Goal: Task Accomplishment & Management: Complete application form

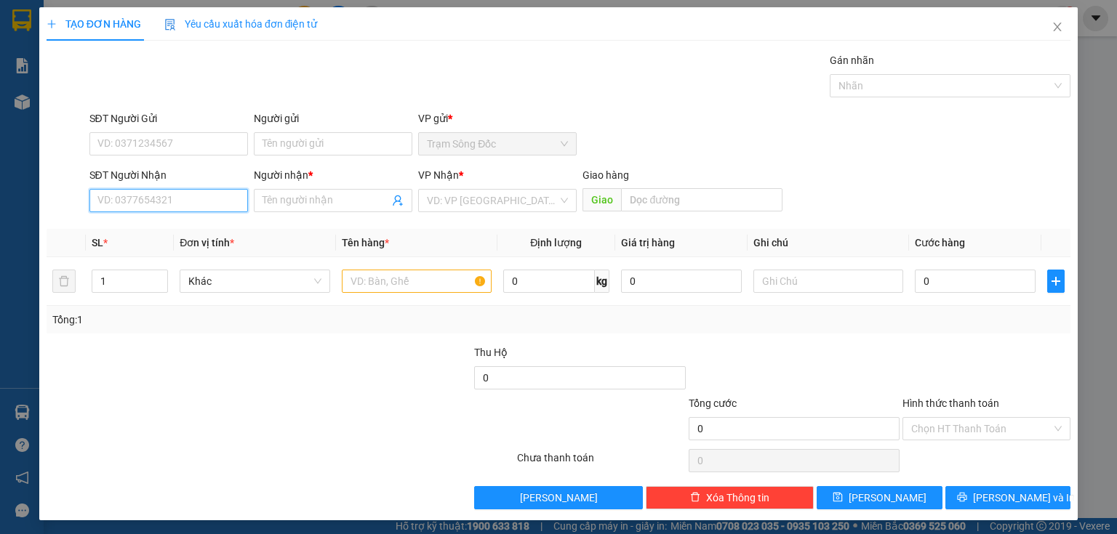
click at [157, 207] on input "SĐT Người Nhận" at bounding box center [168, 200] width 158 height 23
click at [185, 233] on div "0844668693 - HUYEN" at bounding box center [167, 229] width 140 height 16
type input "0844668693"
type input "HUYEN"
type input "0844668693"
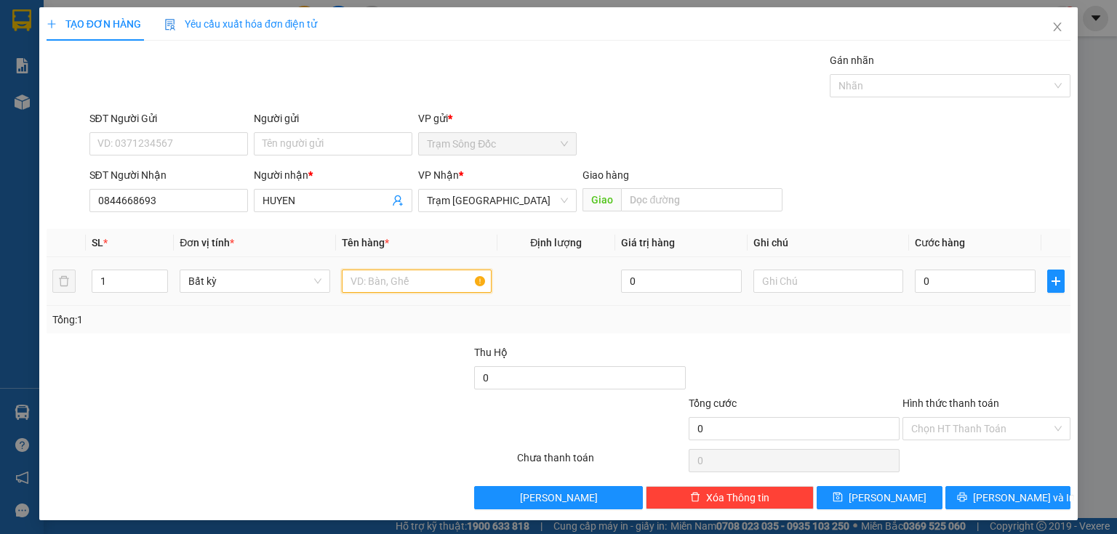
click at [366, 289] on input "text" at bounding box center [417, 281] width 150 height 23
type input "1TH"
click at [934, 282] on input "0" at bounding box center [975, 281] width 121 height 23
type input "5"
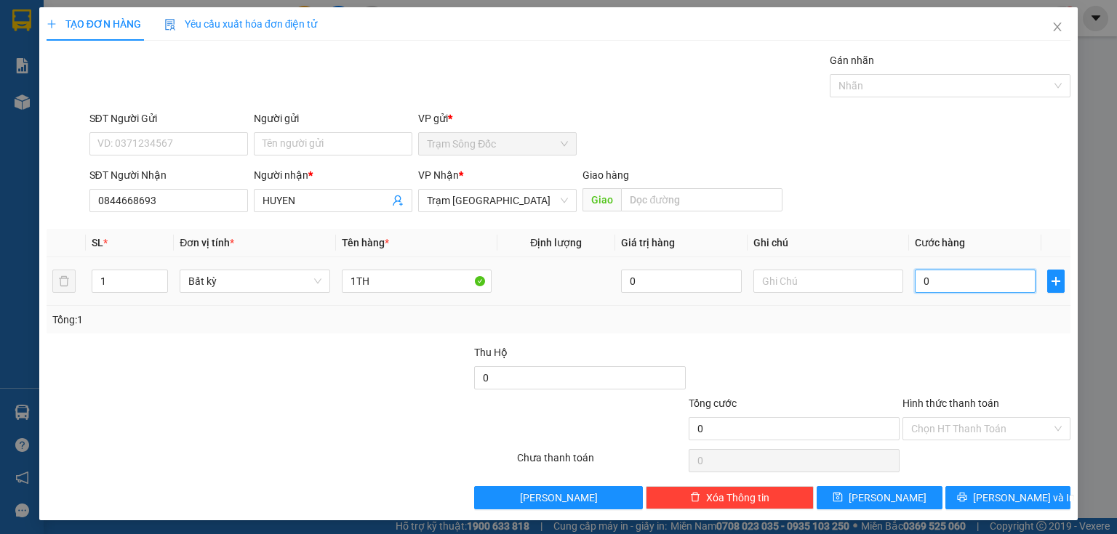
type input "5"
type input "50"
type input "50.000"
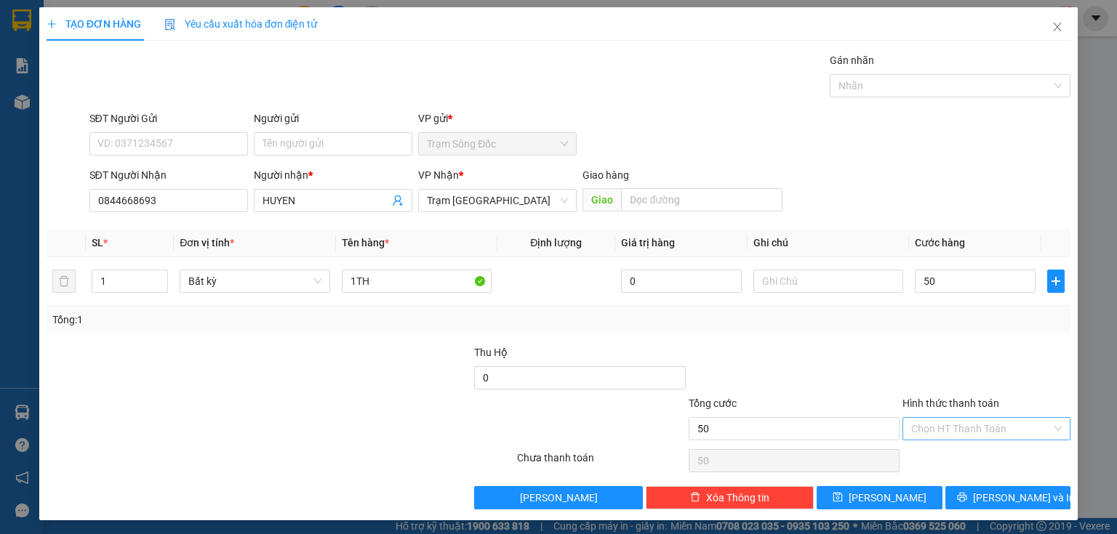
type input "50.000"
click at [928, 430] on input "Hình thức thanh toán" at bounding box center [981, 429] width 140 height 22
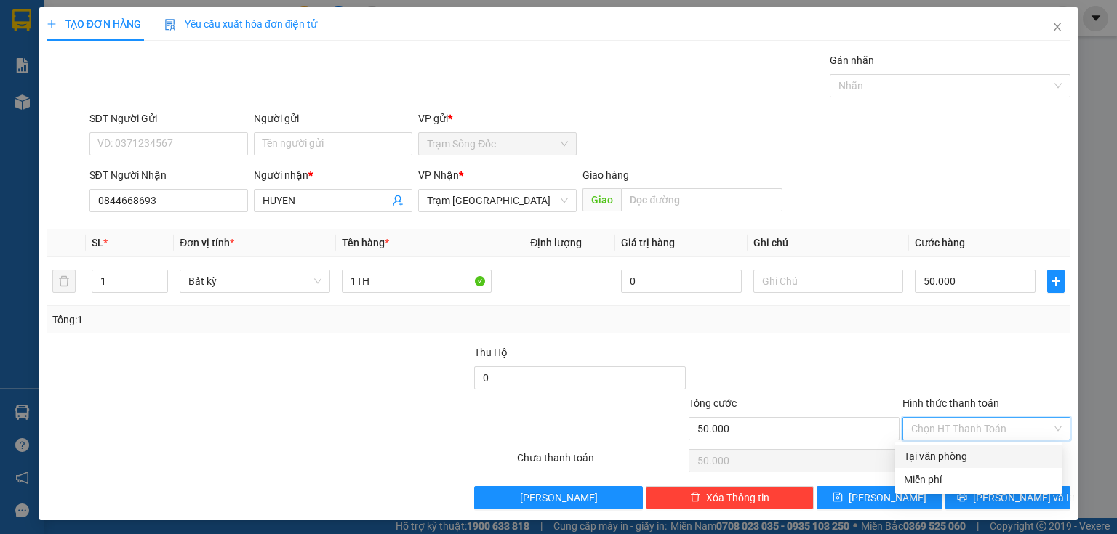
drag, startPoint x: 919, startPoint y: 456, endPoint x: 904, endPoint y: 483, distance: 31.2
click at [918, 457] on div "Tại văn phòng" at bounding box center [979, 457] width 150 height 16
type input "0"
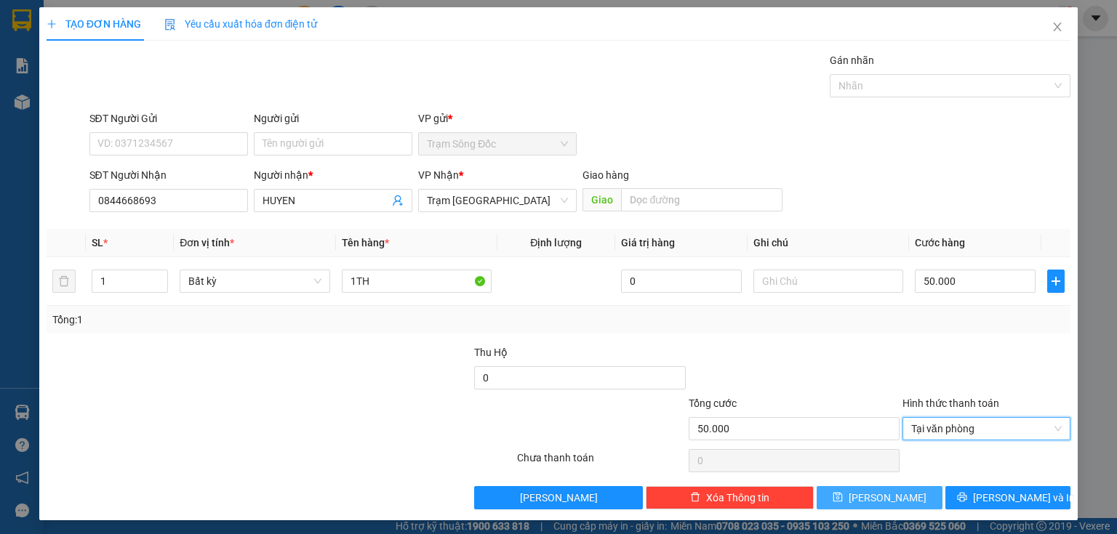
drag, startPoint x: 896, startPoint y: 494, endPoint x: 886, endPoint y: 497, distance: 11.3
click at [896, 495] on button "[PERSON_NAME]" at bounding box center [879, 497] width 126 height 23
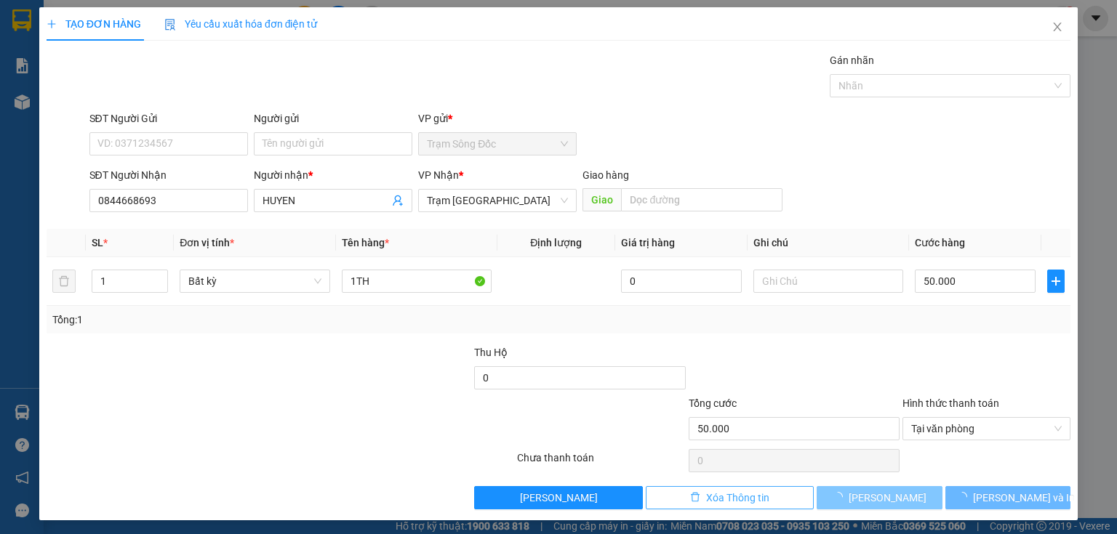
type input "0"
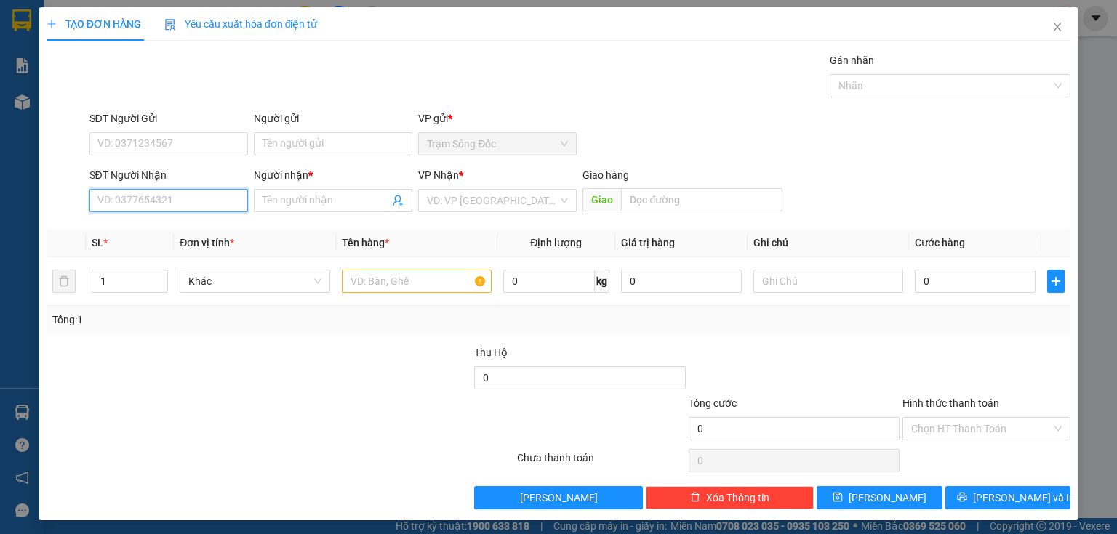
click at [111, 195] on input "SĐT Người Nhận" at bounding box center [168, 200] width 158 height 23
click at [159, 231] on div "0949503493 - [PERSON_NAME]" at bounding box center [168, 229] width 143 height 16
type input "0949503493"
type input "[PERSON_NAME]"
type input "TRAM MIEN DONG"
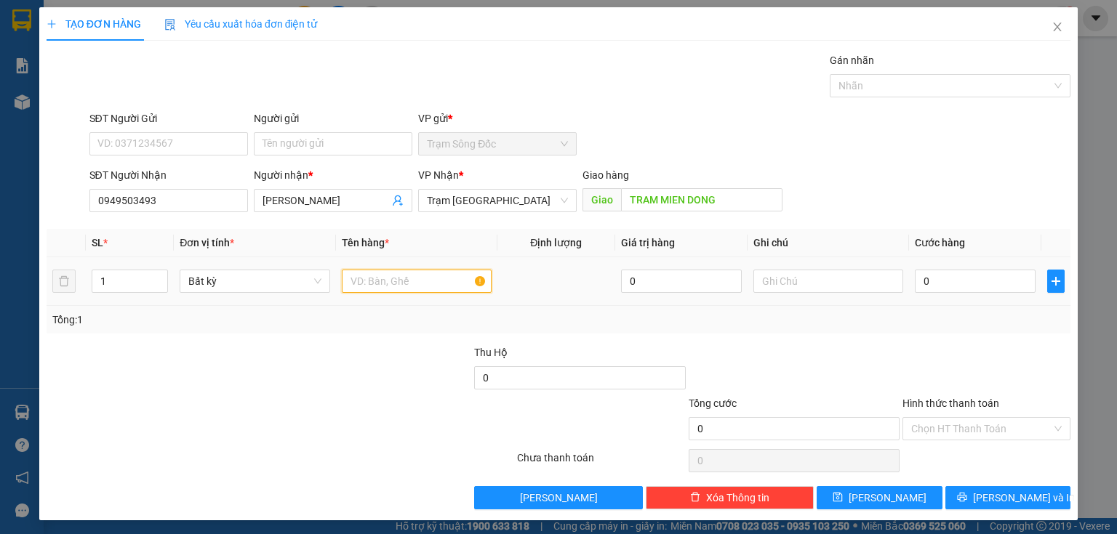
click at [353, 278] on input "text" at bounding box center [417, 281] width 150 height 23
click at [140, 201] on input "0949503493" at bounding box center [168, 200] width 158 height 23
type input "0949503793"
click at [349, 284] on input "text" at bounding box center [417, 281] width 150 height 23
type input "1 CUC"
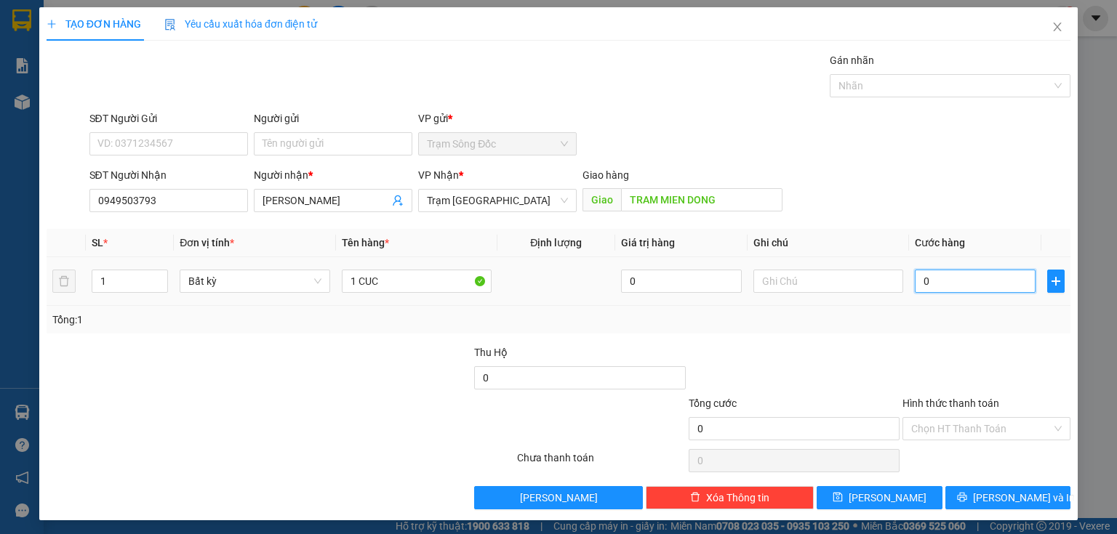
type input "4"
type input "40"
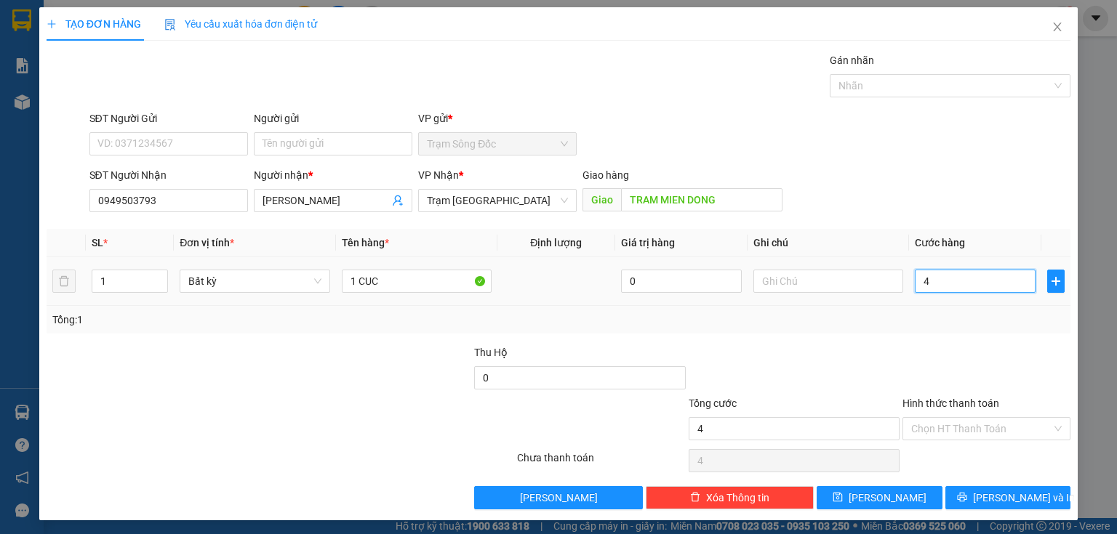
type input "40"
type input "40.000"
click at [910, 498] on button "[PERSON_NAME]" at bounding box center [879, 497] width 126 height 23
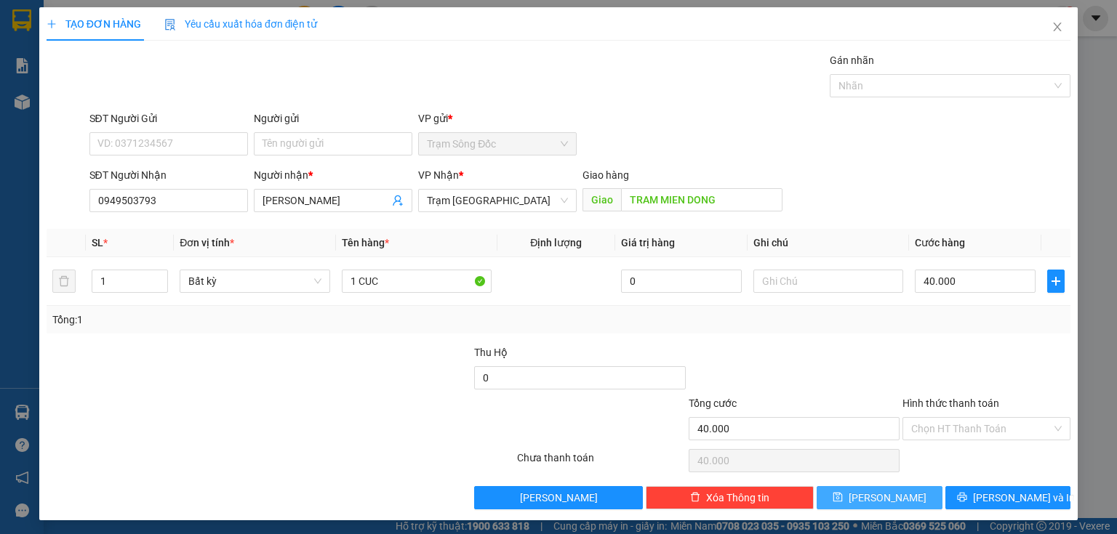
type input "0"
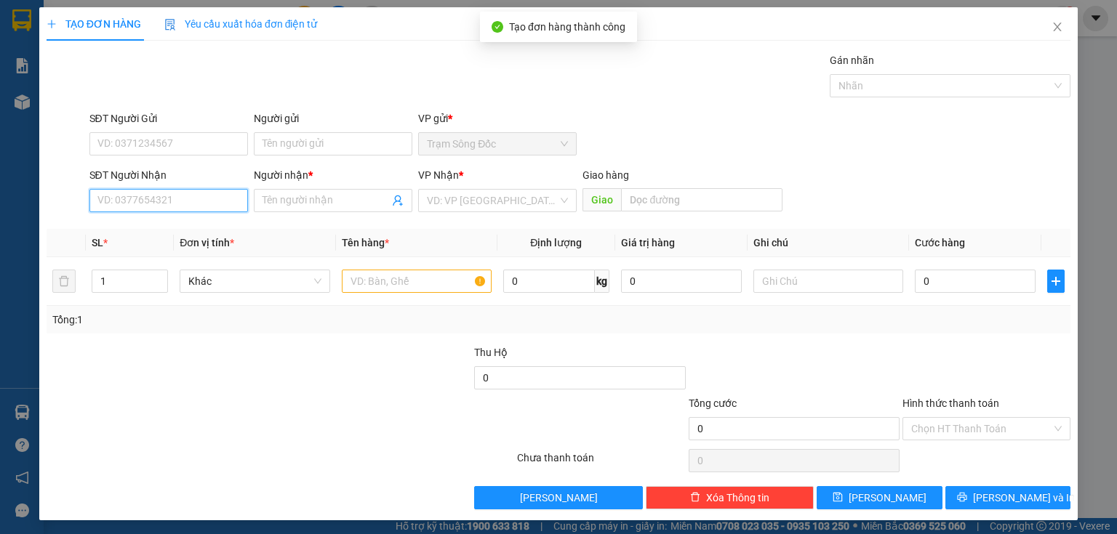
click at [206, 207] on input "SĐT Người Nhận" at bounding box center [168, 200] width 158 height 23
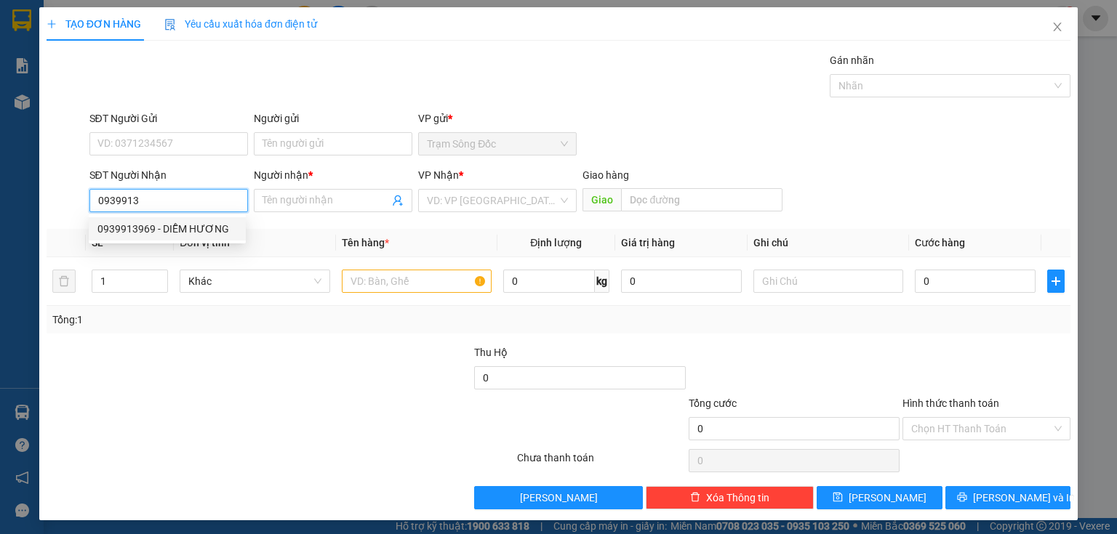
click at [157, 231] on div "0939913969 - DIỄM HƯƠNG" at bounding box center [167, 229] width 140 height 16
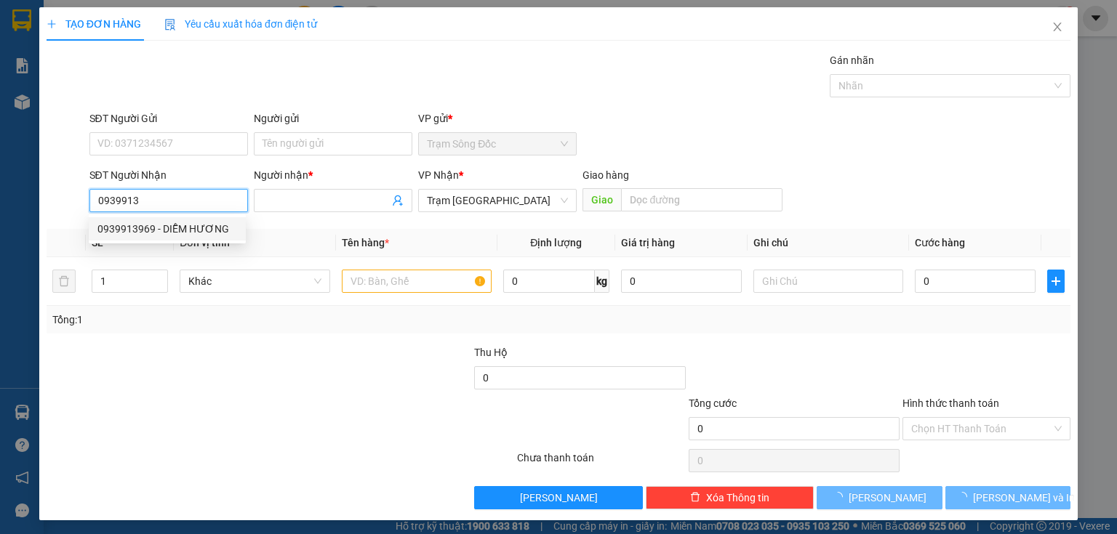
type input "0939913969"
type input "DIỄM HƯƠNG"
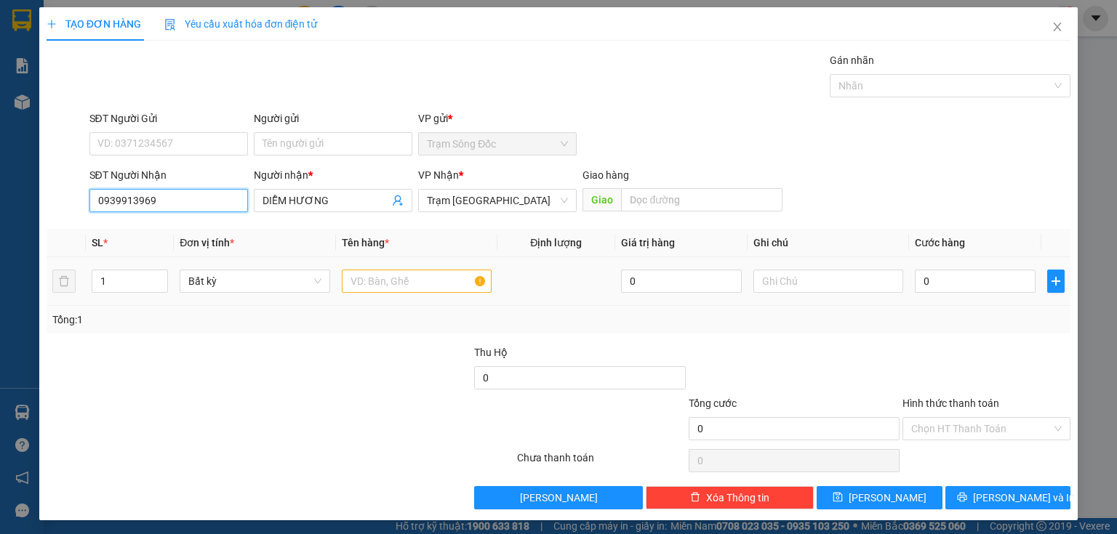
type input "0939913969"
click at [358, 288] on input "text" at bounding box center [417, 281] width 150 height 23
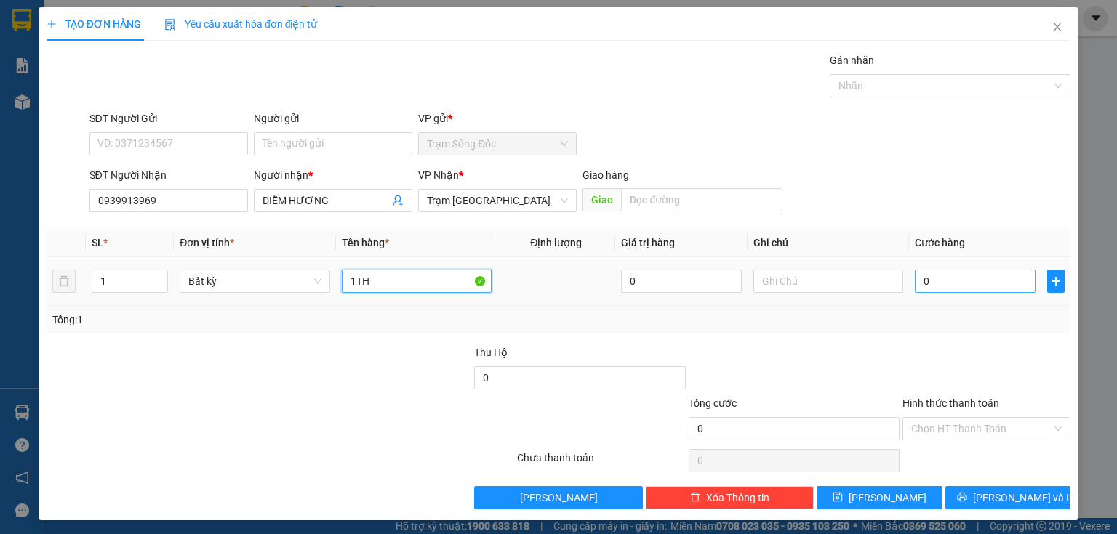
type input "1TH"
click at [915, 287] on input "0" at bounding box center [975, 281] width 121 height 23
type input "4"
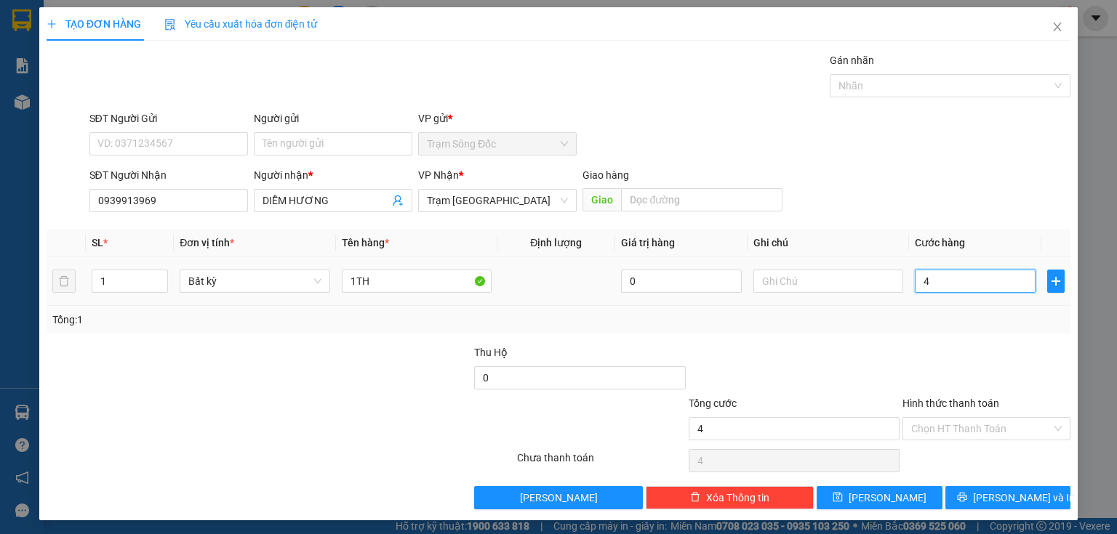
type input "40"
type input "40.000"
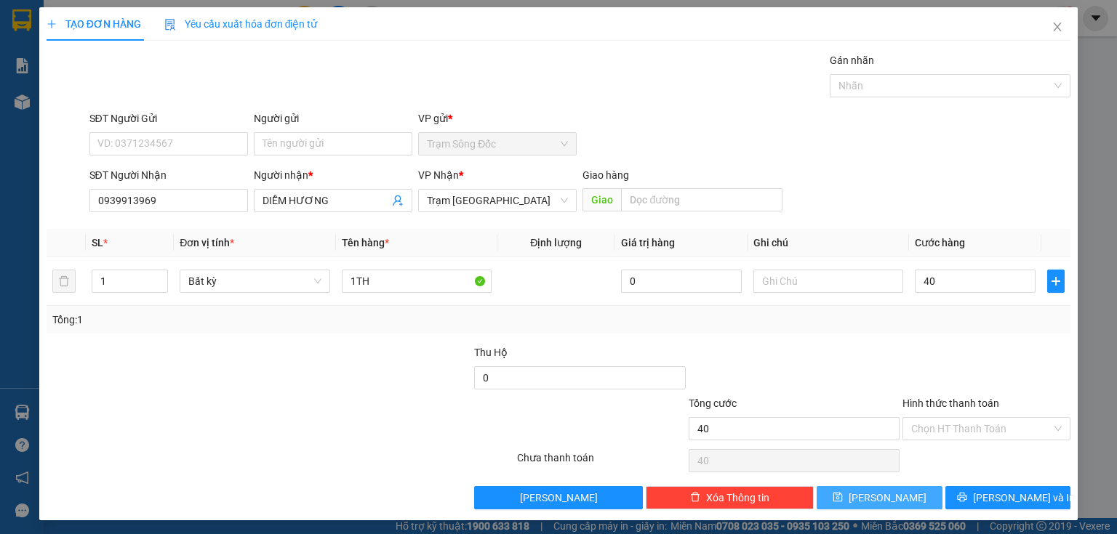
type input "40.000"
click at [904, 489] on button "[PERSON_NAME]" at bounding box center [879, 497] width 126 height 23
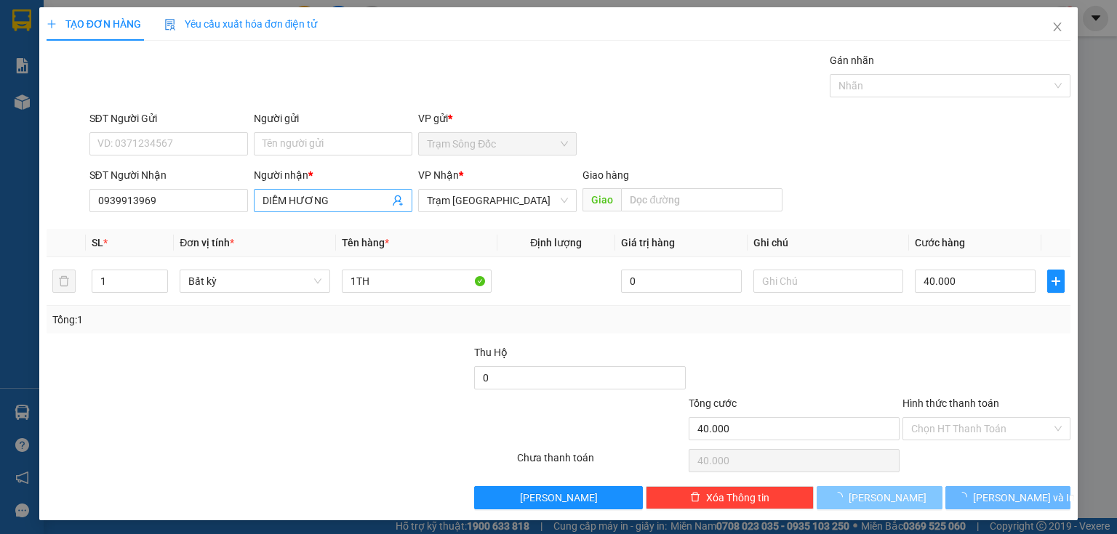
type input "0"
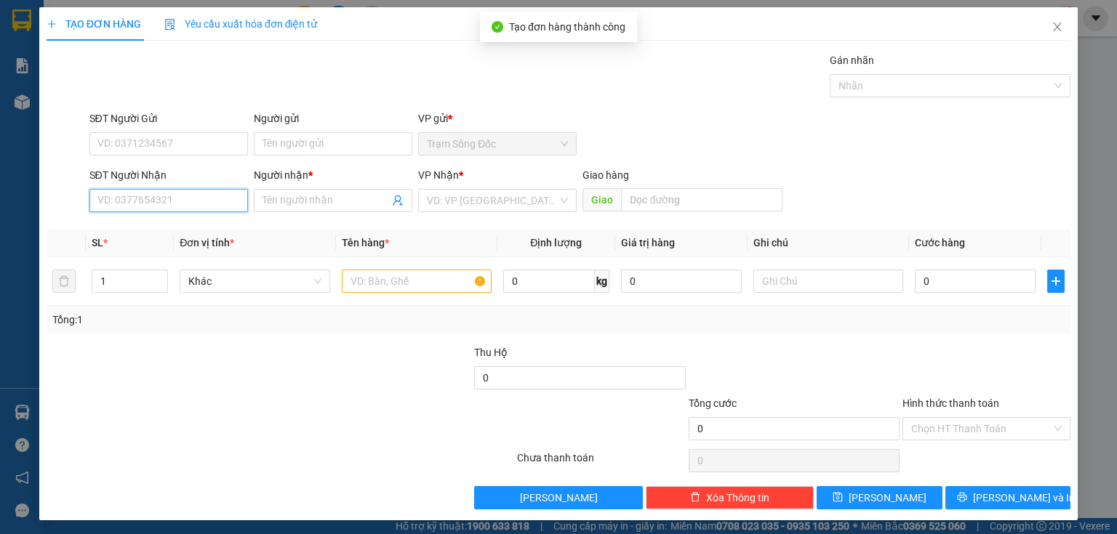
click at [178, 198] on input "SĐT Người Nhận" at bounding box center [168, 200] width 158 height 23
type input "0704447686"
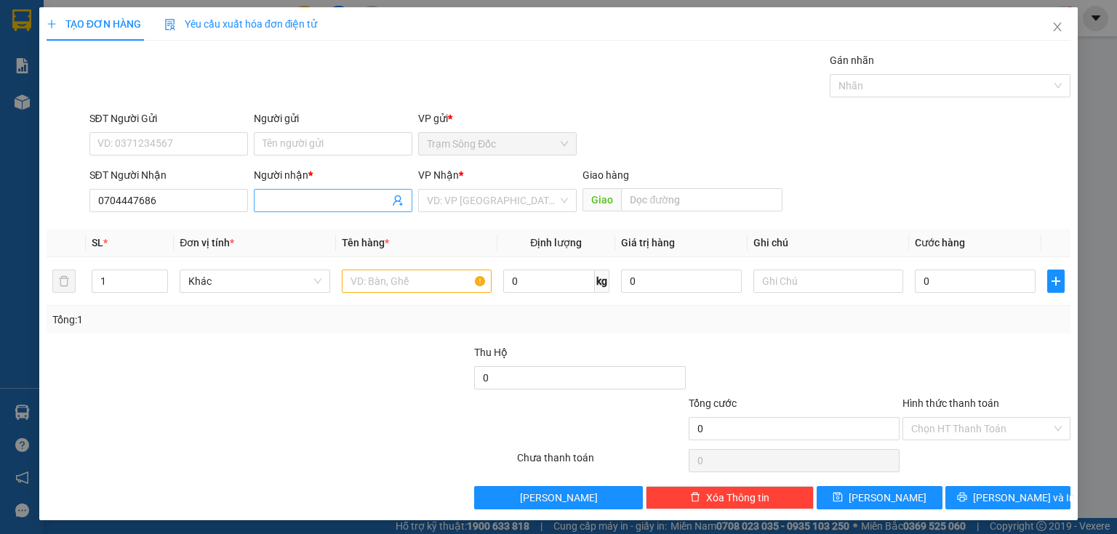
click at [289, 202] on input "Người nhận *" at bounding box center [325, 201] width 127 height 16
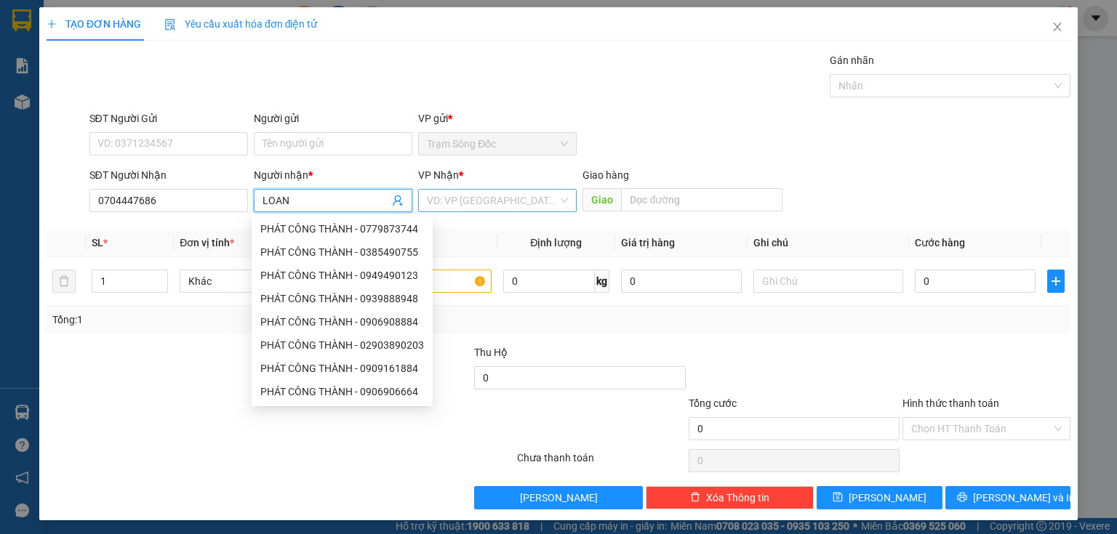
type input "LOAN"
click at [434, 192] on input "search" at bounding box center [492, 201] width 131 height 22
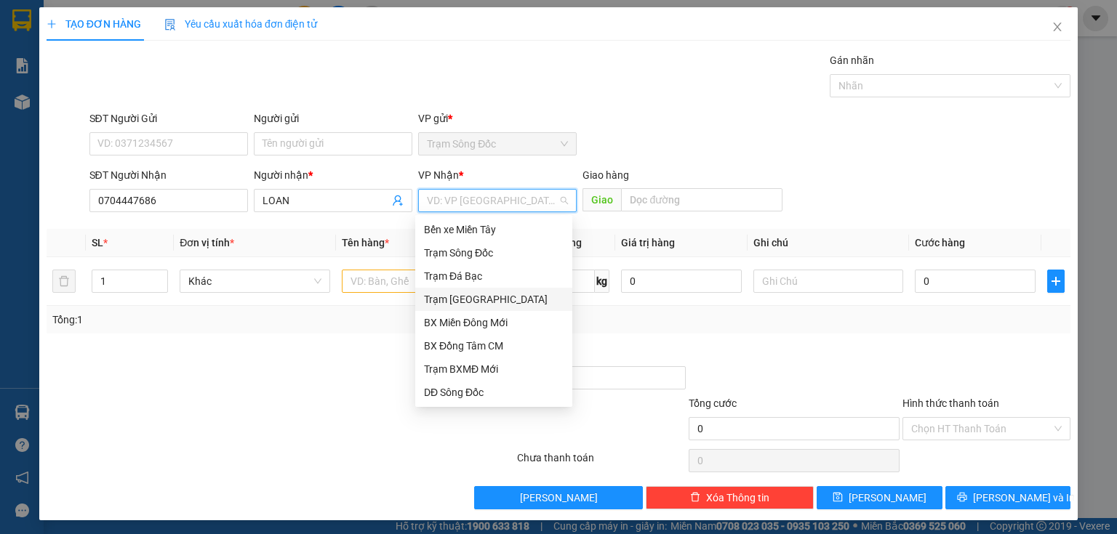
click at [460, 294] on div "Trạm [GEOGRAPHIC_DATA]" at bounding box center [494, 300] width 140 height 16
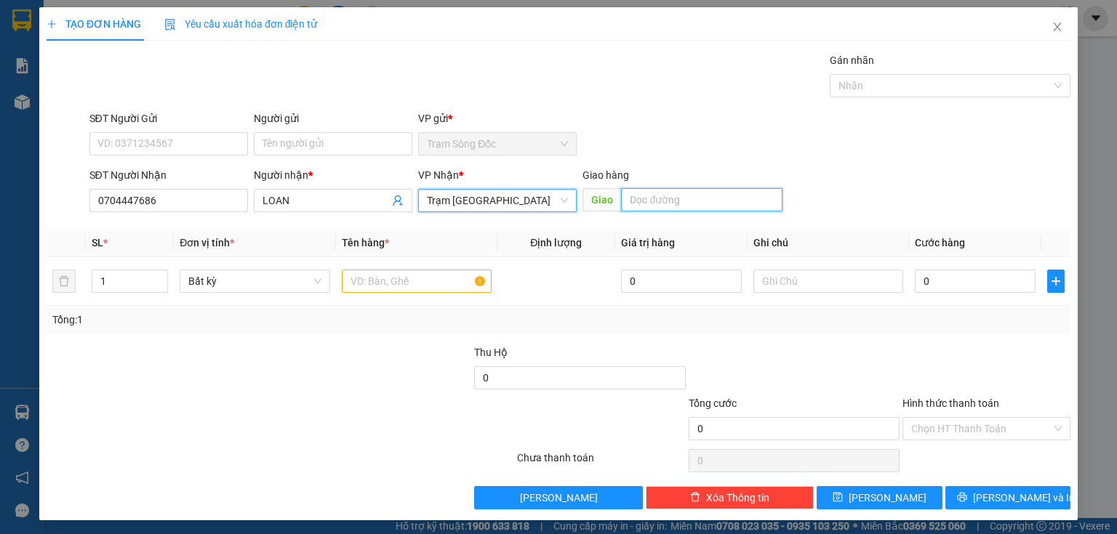
click at [634, 205] on input "text" at bounding box center [701, 199] width 161 height 23
type input "CAN THO"
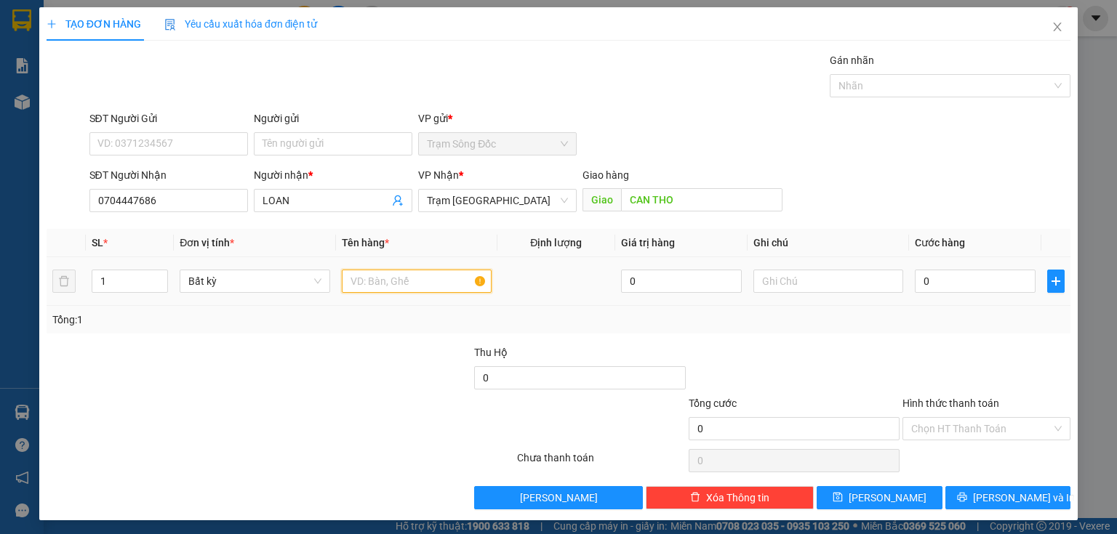
click at [436, 282] on input "text" at bounding box center [417, 281] width 150 height 23
type input "1TH"
click at [916, 280] on input "0" at bounding box center [975, 281] width 121 height 23
type input "4"
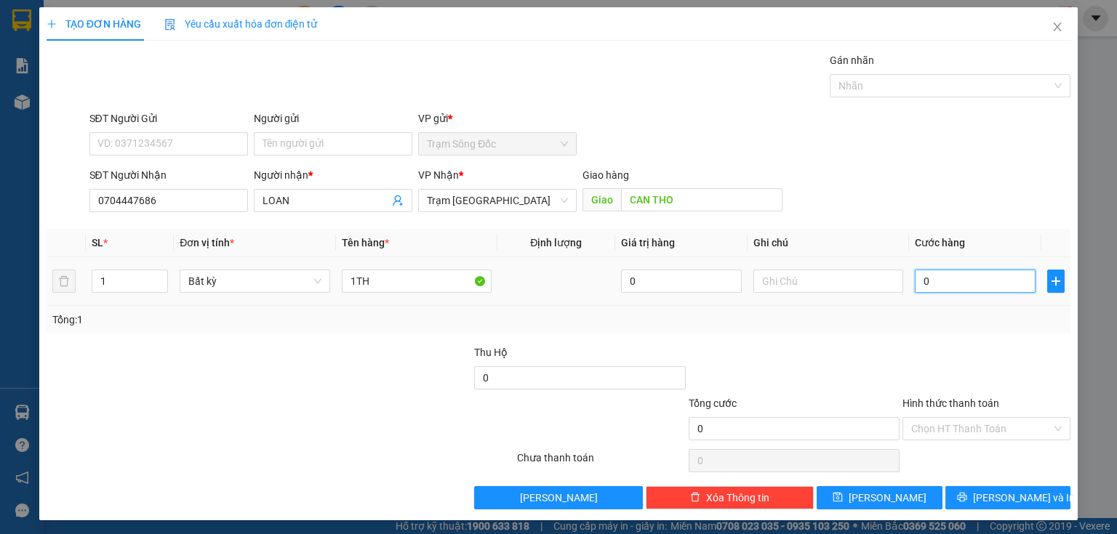
type input "4"
type input "40"
type input "40.000"
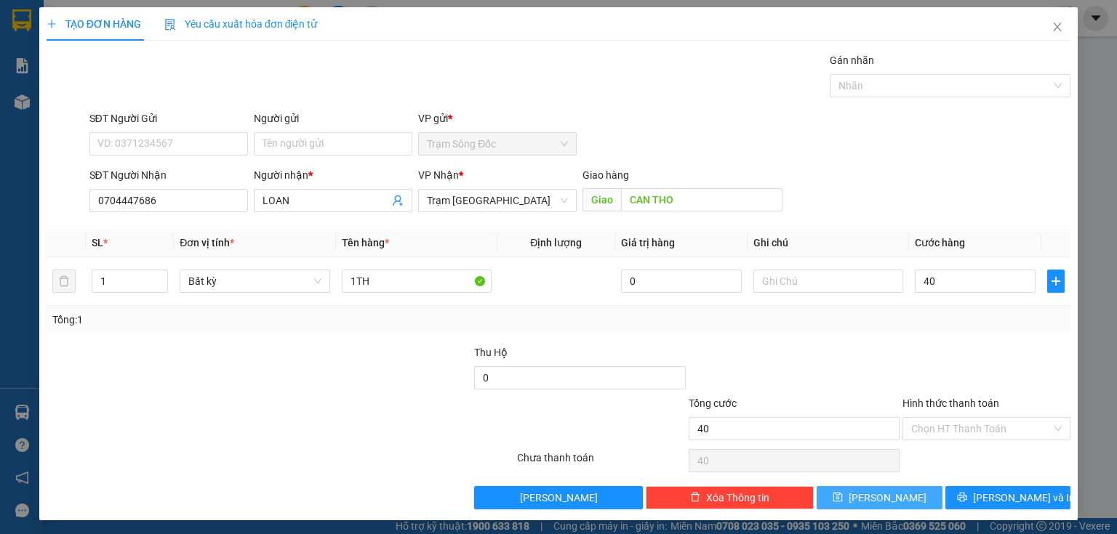
type input "40.000"
click at [875, 493] on span "[PERSON_NAME]" at bounding box center [887, 498] width 78 height 16
type input "0"
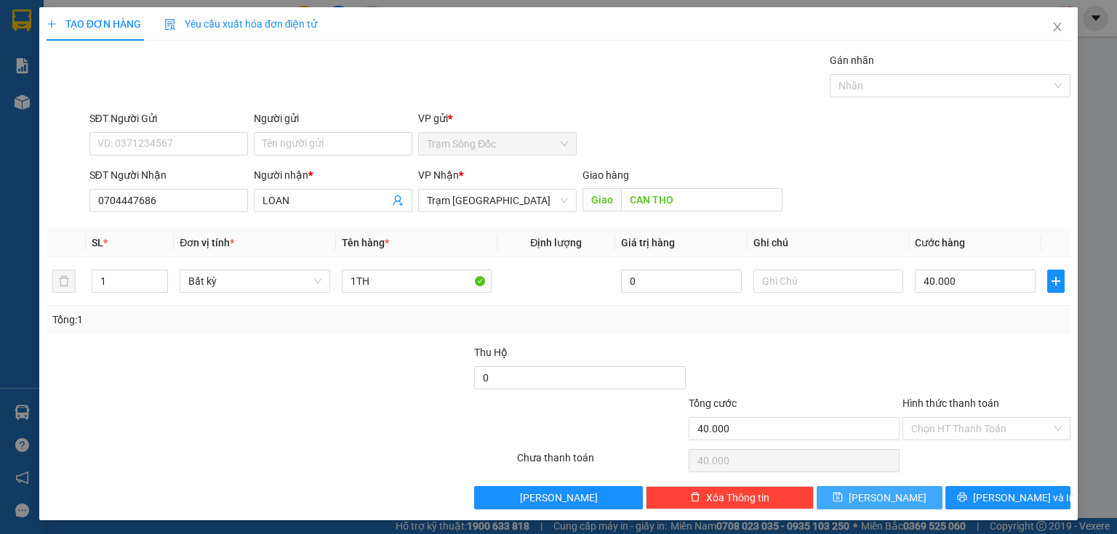
type input "0"
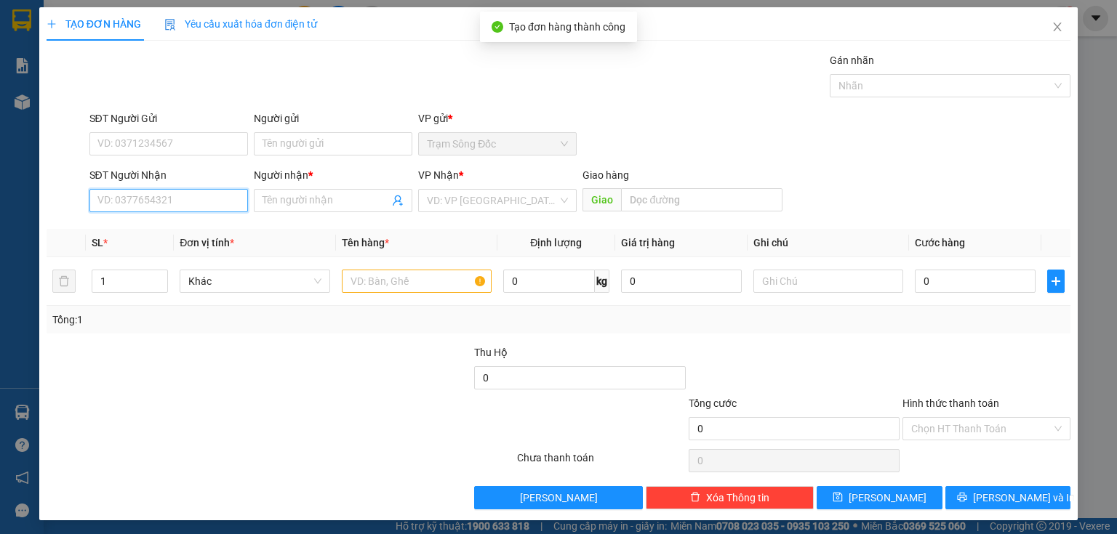
click at [201, 200] on input "SĐT Người Nhận" at bounding box center [168, 200] width 158 height 23
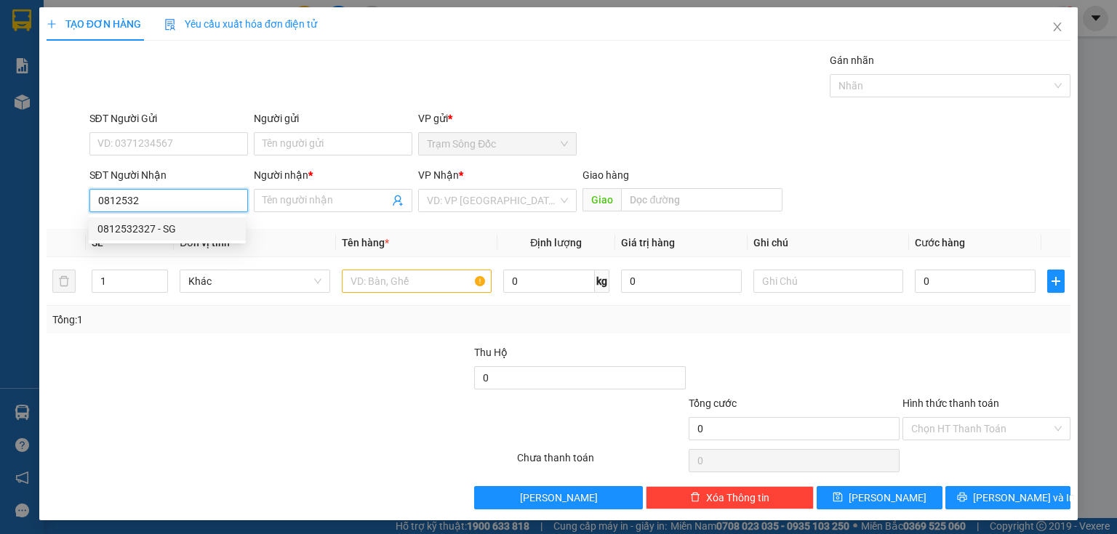
click at [176, 232] on div "0812532327 - SG" at bounding box center [167, 229] width 140 height 16
type input "0812532327"
type input "SG"
type input "0812532327"
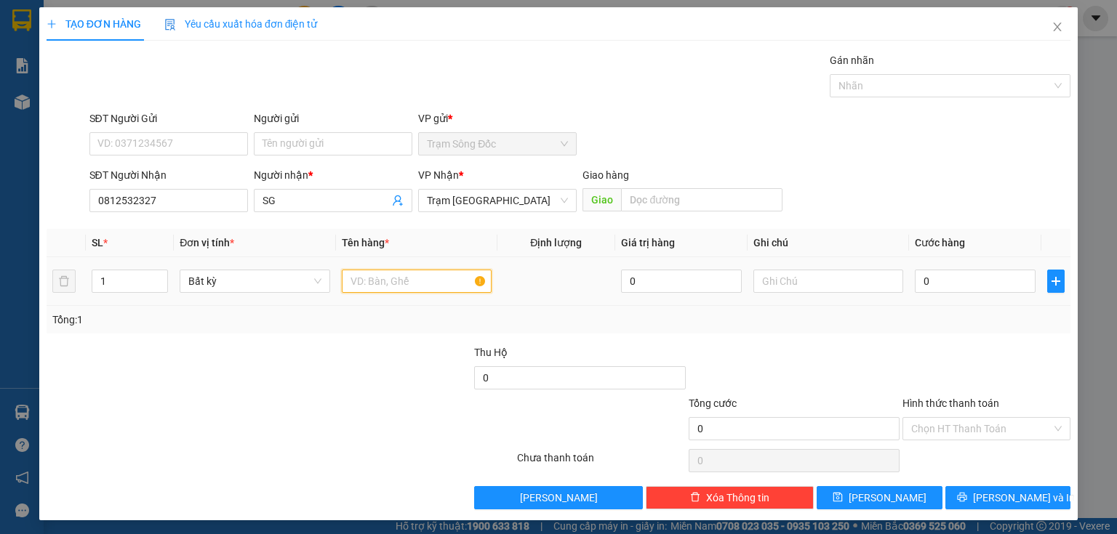
click at [364, 281] on input "text" at bounding box center [417, 281] width 150 height 23
type input "1TH"
click at [916, 279] on input "0" at bounding box center [975, 281] width 121 height 23
type input "5"
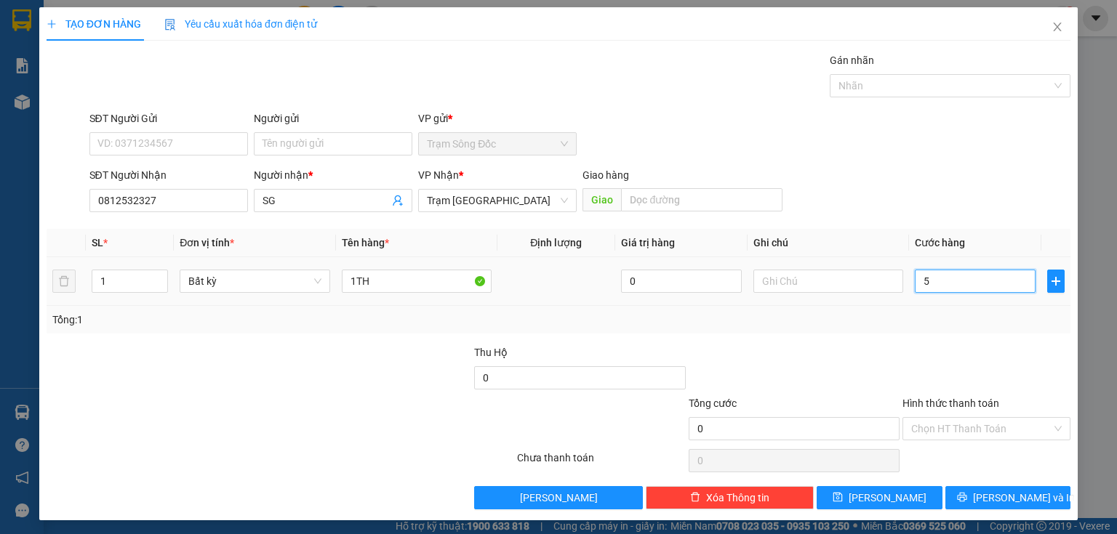
type input "5"
type input "50"
type input "50.000"
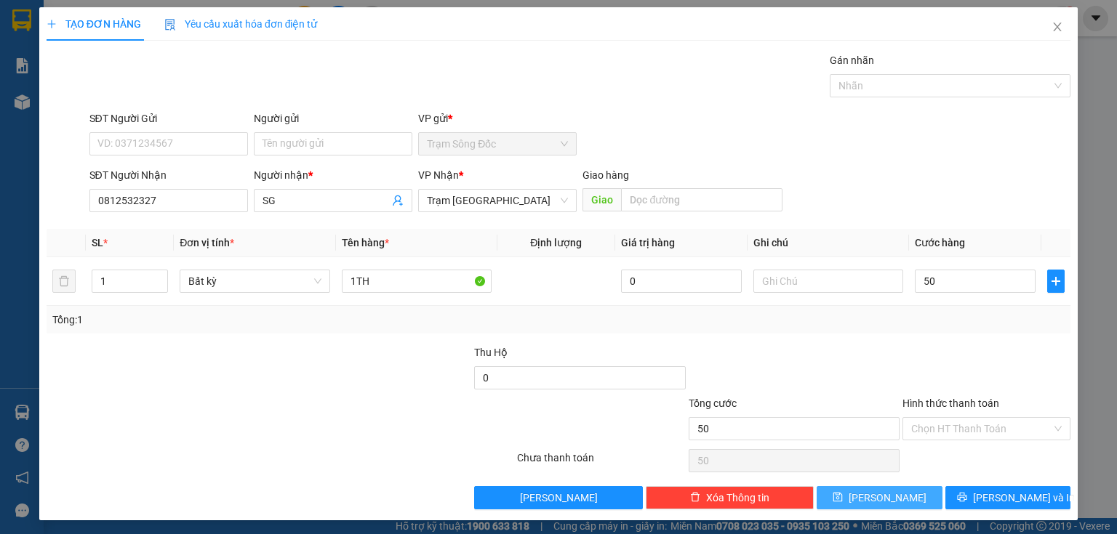
type input "50.000"
click at [873, 497] on span "[PERSON_NAME]" at bounding box center [887, 498] width 78 height 16
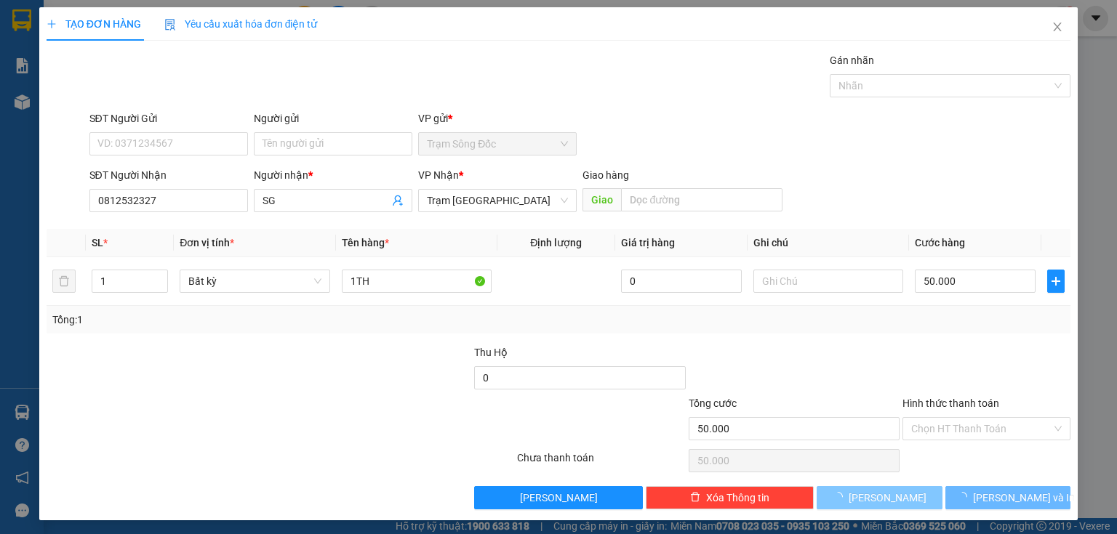
type input "0"
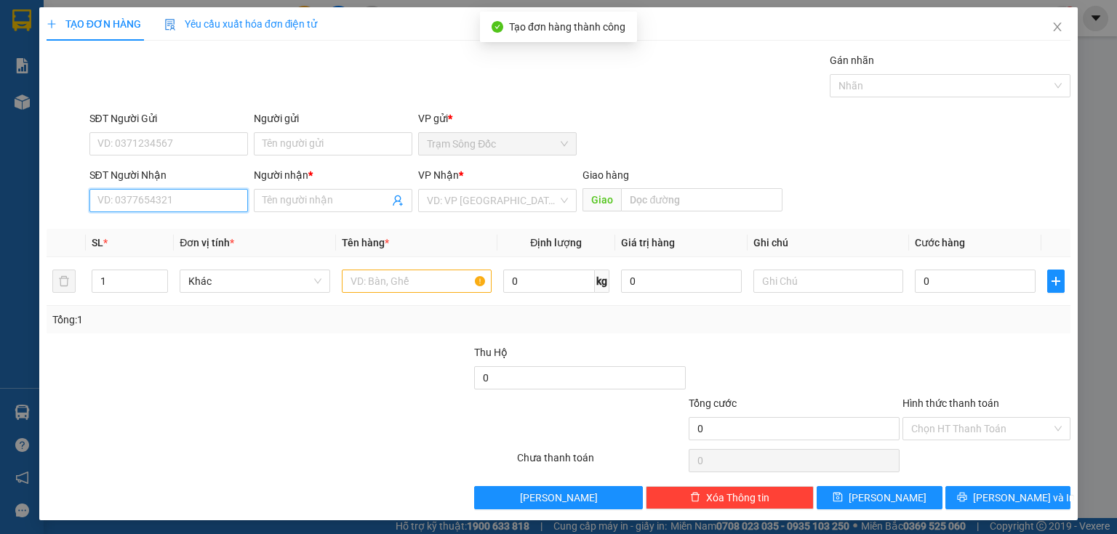
click at [219, 204] on input "SĐT Người Nhận" at bounding box center [168, 200] width 158 height 23
type input "0942208597"
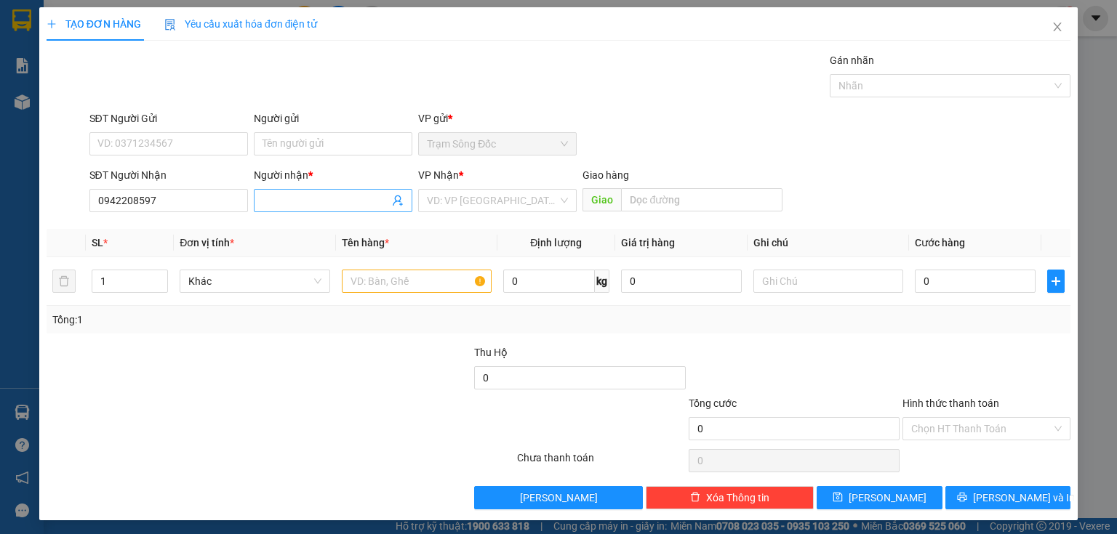
click at [340, 194] on input "Người nhận *" at bounding box center [325, 201] width 127 height 16
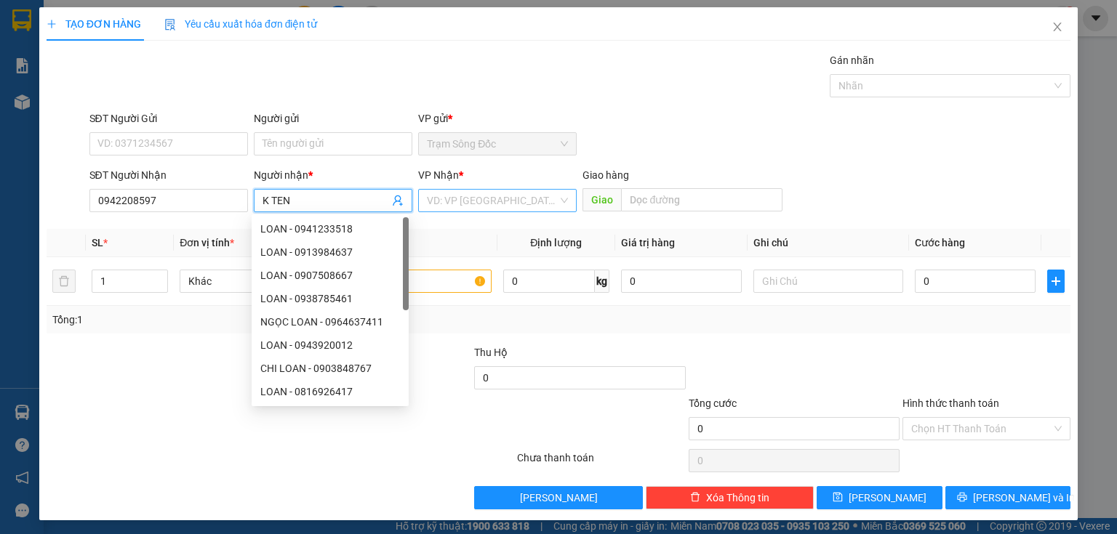
type input "K TEN"
drag, startPoint x: 445, startPoint y: 205, endPoint x: 445, endPoint y: 217, distance: 12.4
click at [445, 204] on input "search" at bounding box center [492, 201] width 131 height 22
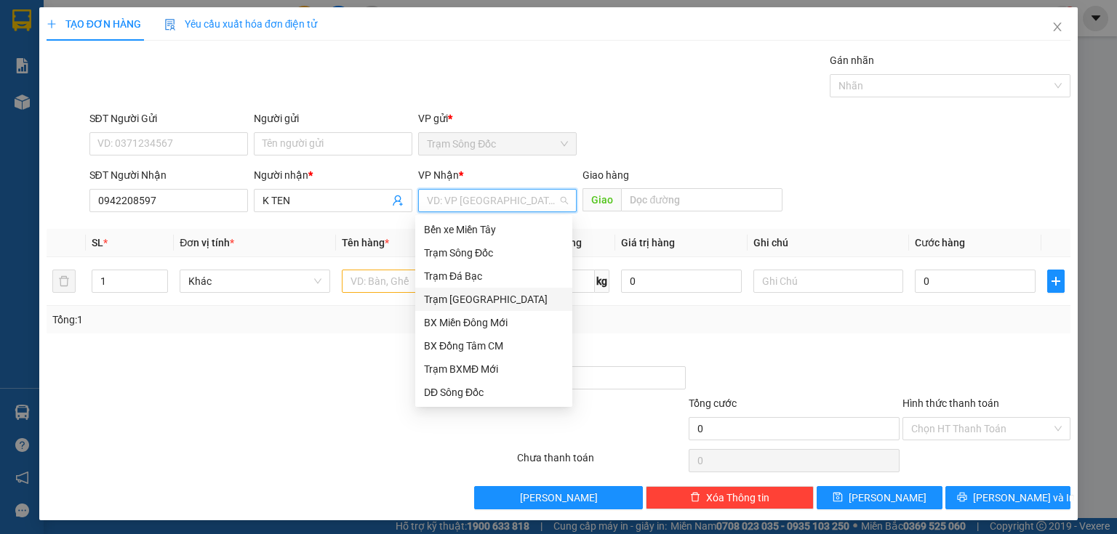
click at [460, 301] on div "Trạm [GEOGRAPHIC_DATA]" at bounding box center [494, 300] width 140 height 16
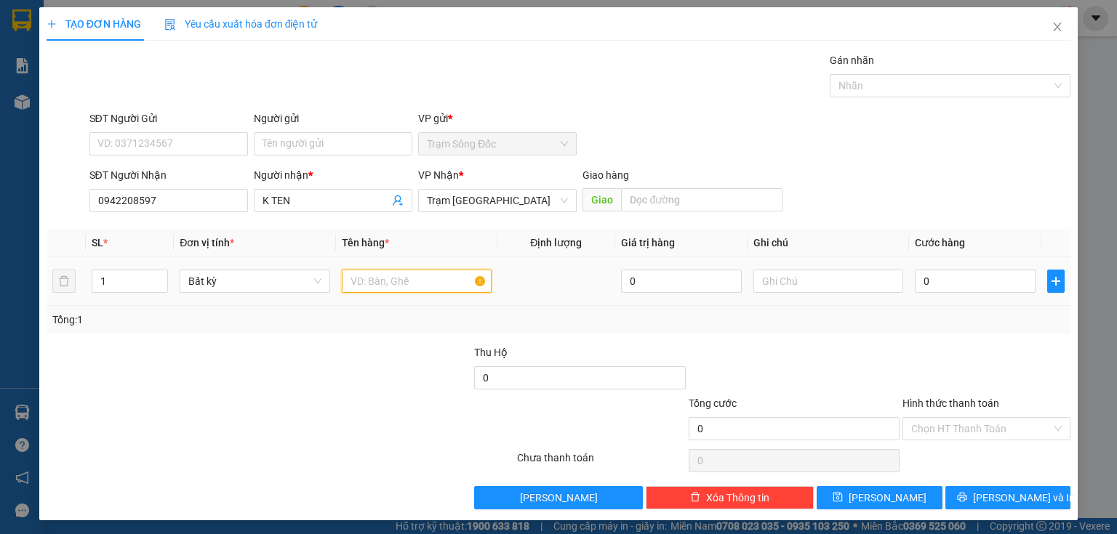
click at [390, 275] on input "text" at bounding box center [417, 281] width 150 height 23
type input "1TH"
click at [915, 282] on input "0" at bounding box center [975, 281] width 121 height 23
type input "1"
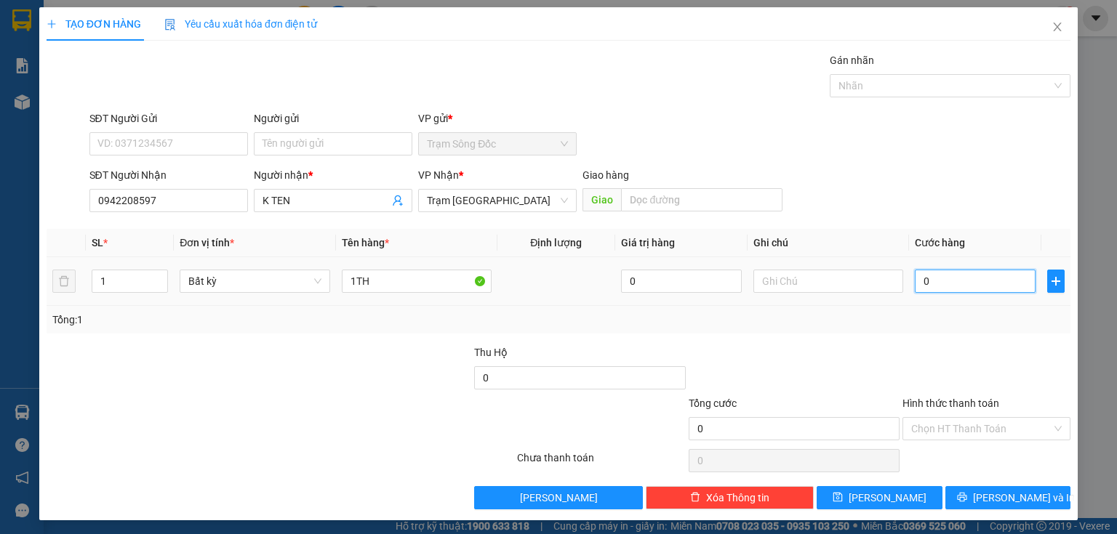
type input "1"
type input "12"
type input "120"
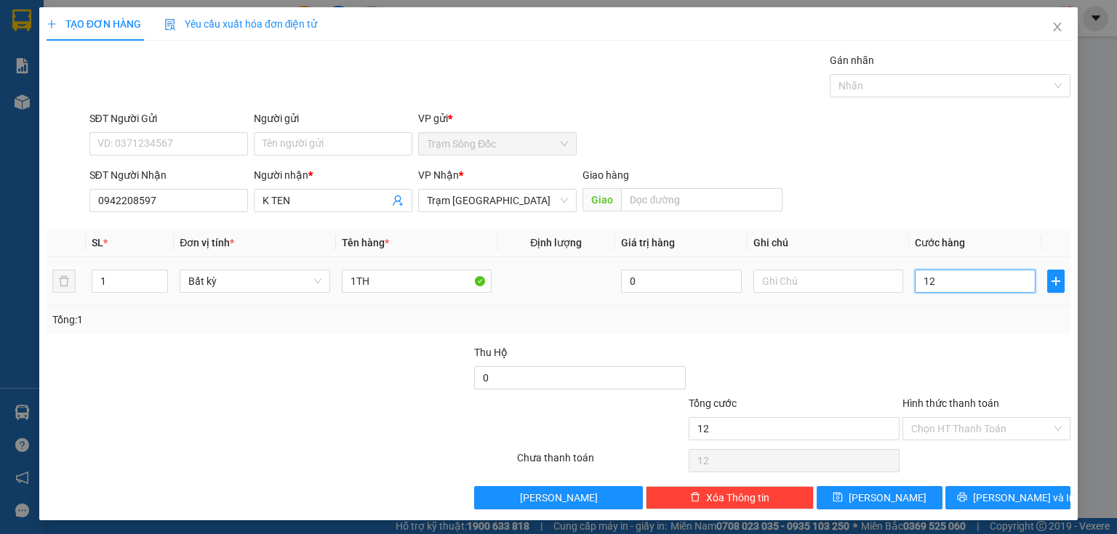
type input "120"
type input "120.000"
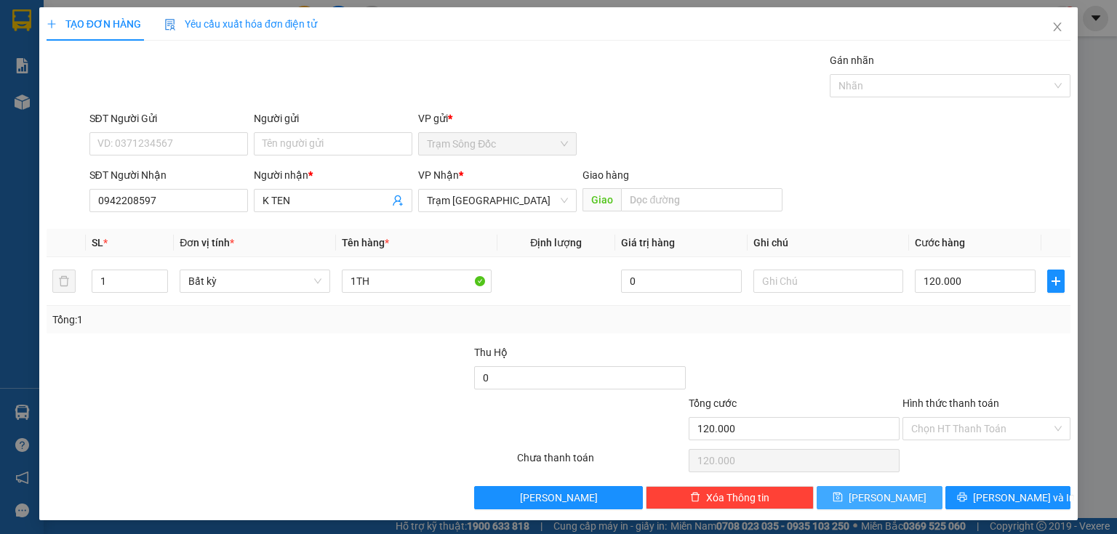
click at [848, 494] on button "[PERSON_NAME]" at bounding box center [879, 497] width 126 height 23
type input "0"
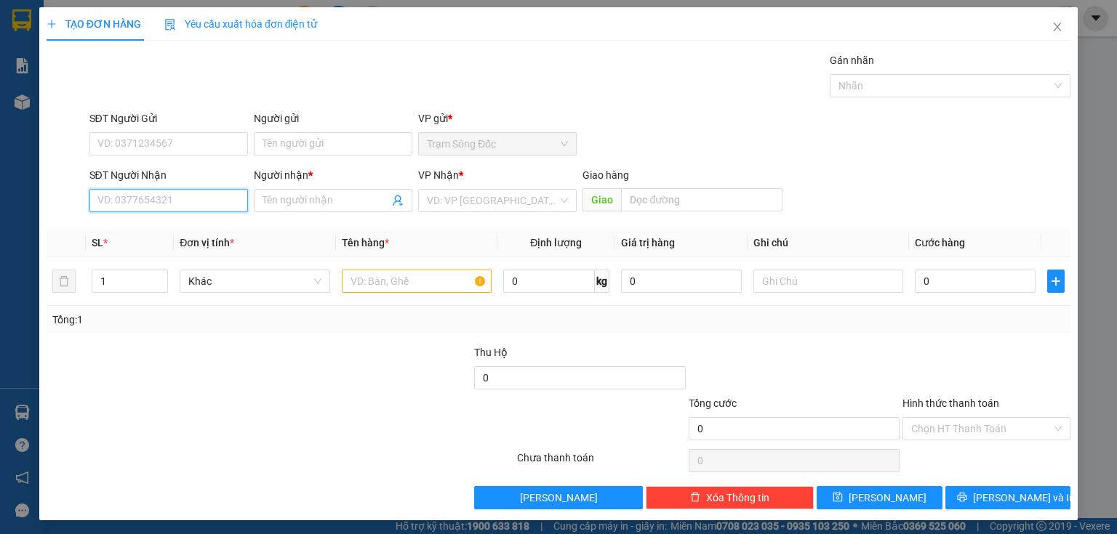
click at [145, 196] on input "SĐT Người Nhận" at bounding box center [168, 200] width 158 height 23
click at [148, 228] on div "0338162441 - K TEN" at bounding box center [167, 229] width 140 height 16
type input "0338162441"
type input "K TEN"
type input "0338162441"
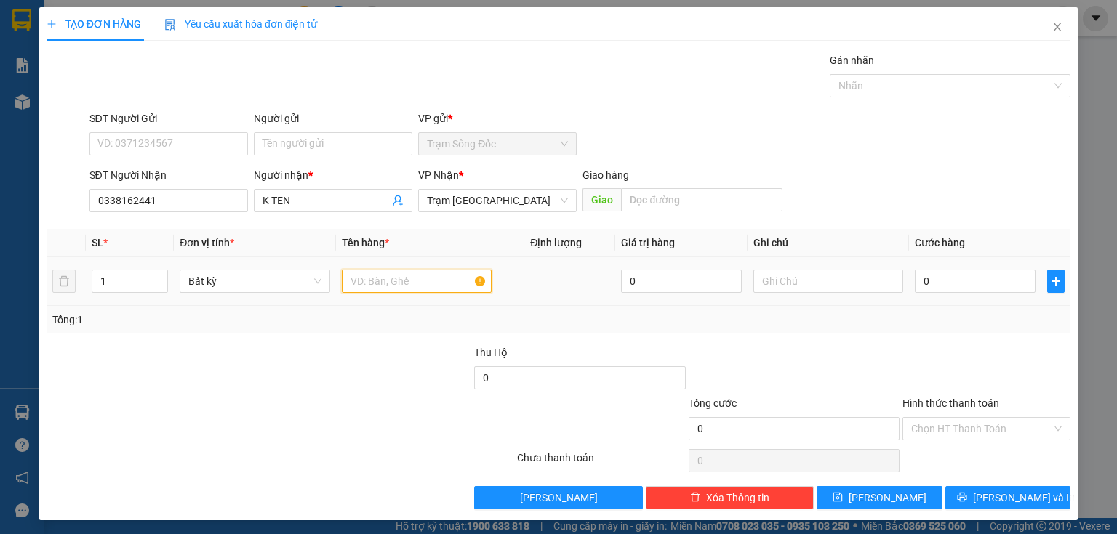
click at [365, 277] on input "text" at bounding box center [417, 281] width 150 height 23
type input "1TH"
click at [928, 284] on input "0" at bounding box center [975, 281] width 121 height 23
type input "5"
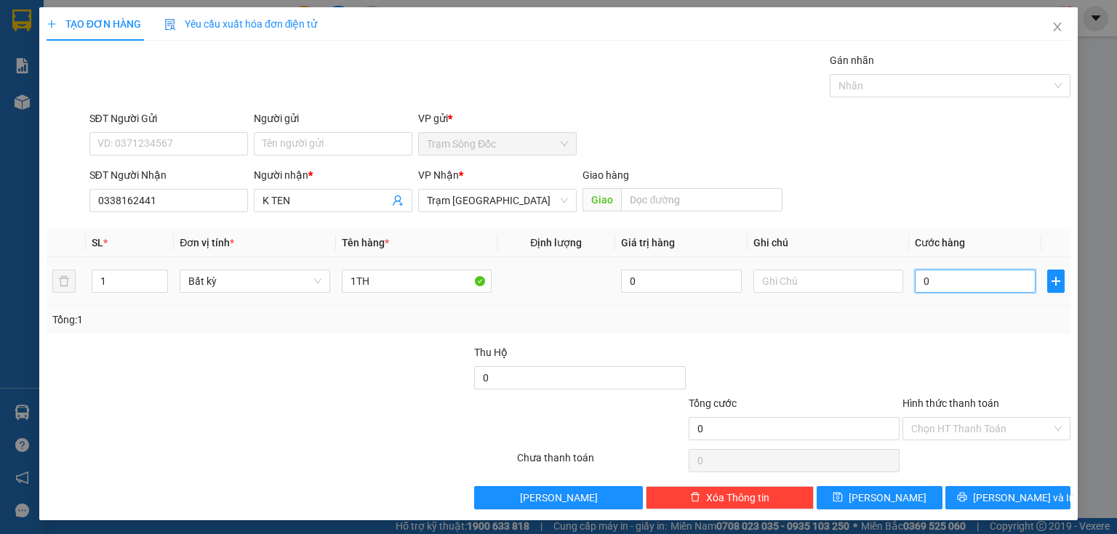
type input "5"
type input "50"
type input "50.000"
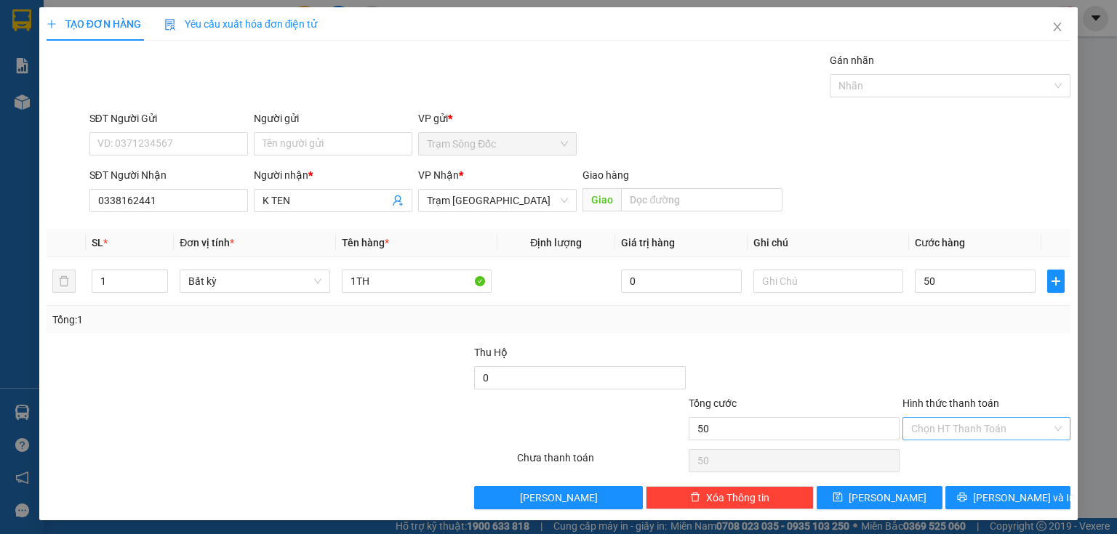
type input "50.000"
drag, startPoint x: 954, startPoint y: 419, endPoint x: 949, endPoint y: 430, distance: 12.7
click at [952, 424] on input "Hình thức thanh toán" at bounding box center [981, 429] width 140 height 22
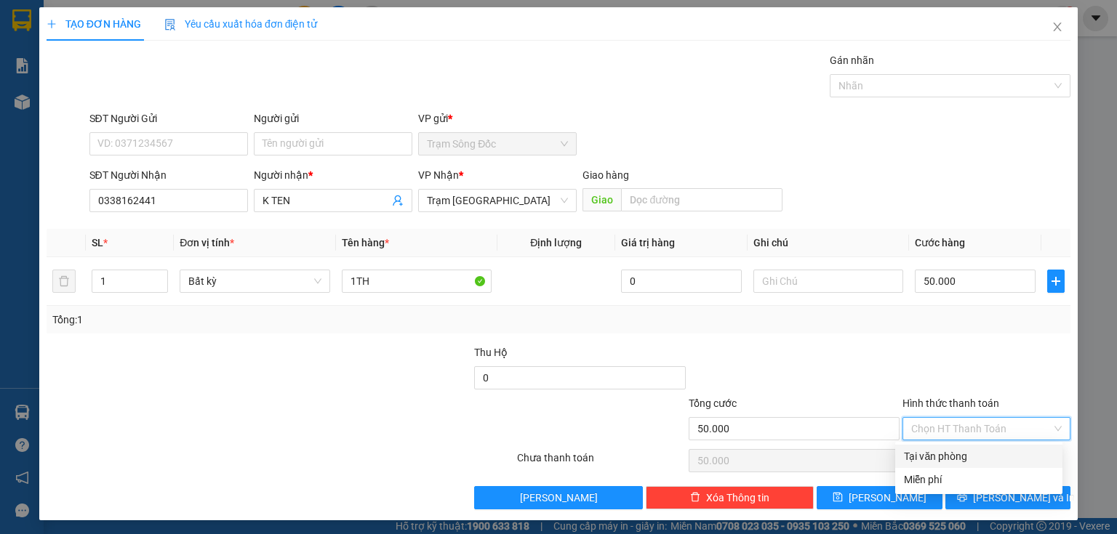
click at [936, 451] on div "Tại văn phòng" at bounding box center [979, 457] width 150 height 16
type input "0"
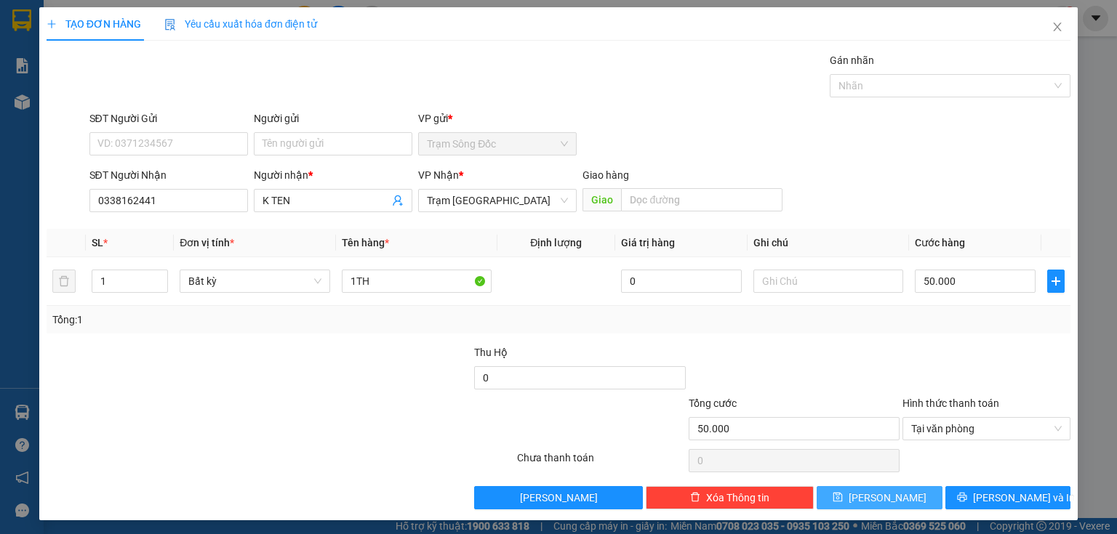
click at [872, 498] on span "[PERSON_NAME]" at bounding box center [887, 498] width 78 height 16
type input "0"
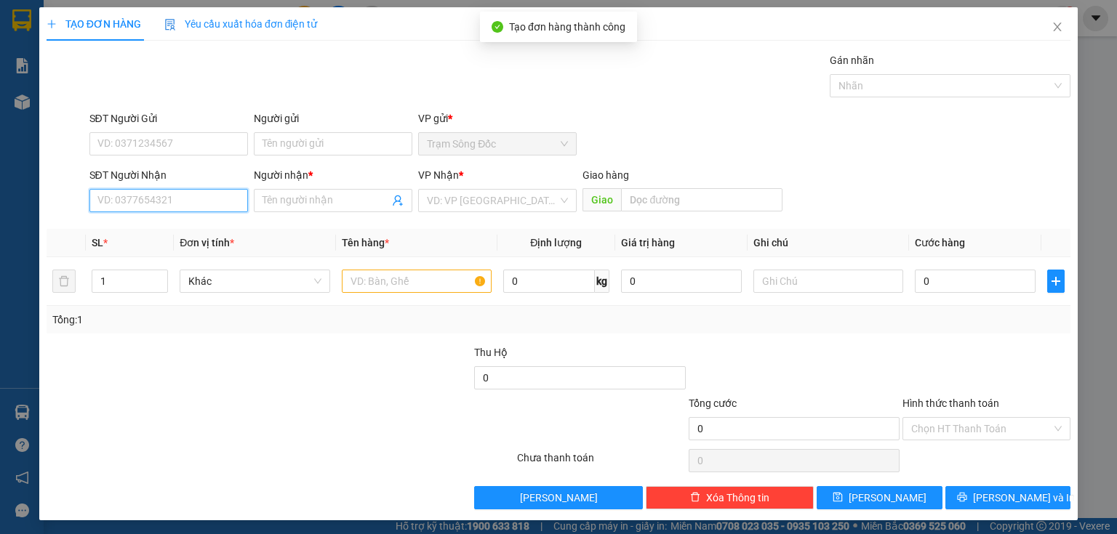
click at [221, 207] on input "SĐT Người Nhận" at bounding box center [168, 200] width 158 height 23
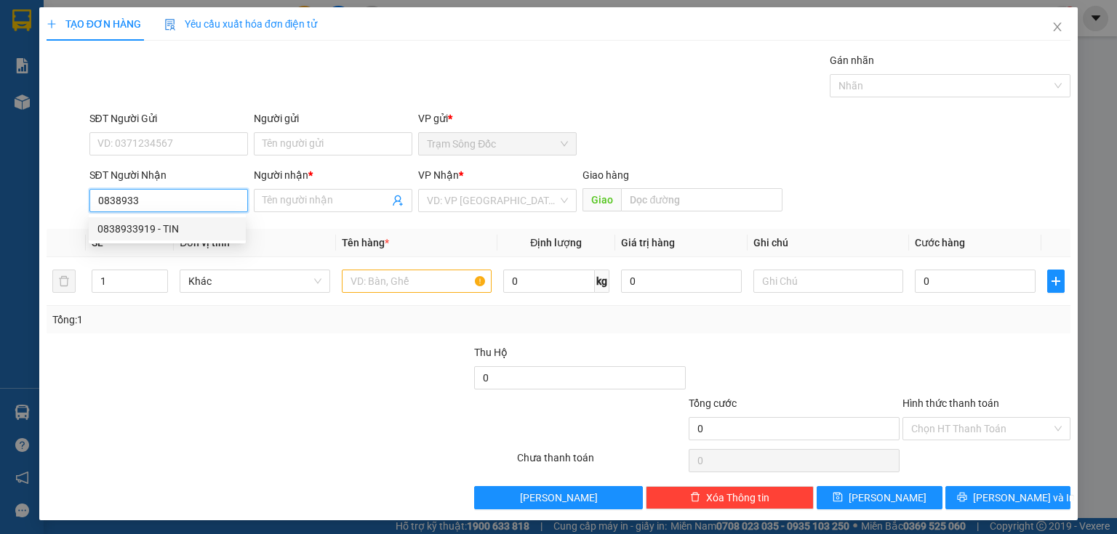
click at [137, 231] on div "0838933919 - TIN" at bounding box center [167, 229] width 140 height 16
type input "0838933919"
type input "TIN"
type input "UNG BUU"
type input "0838933919"
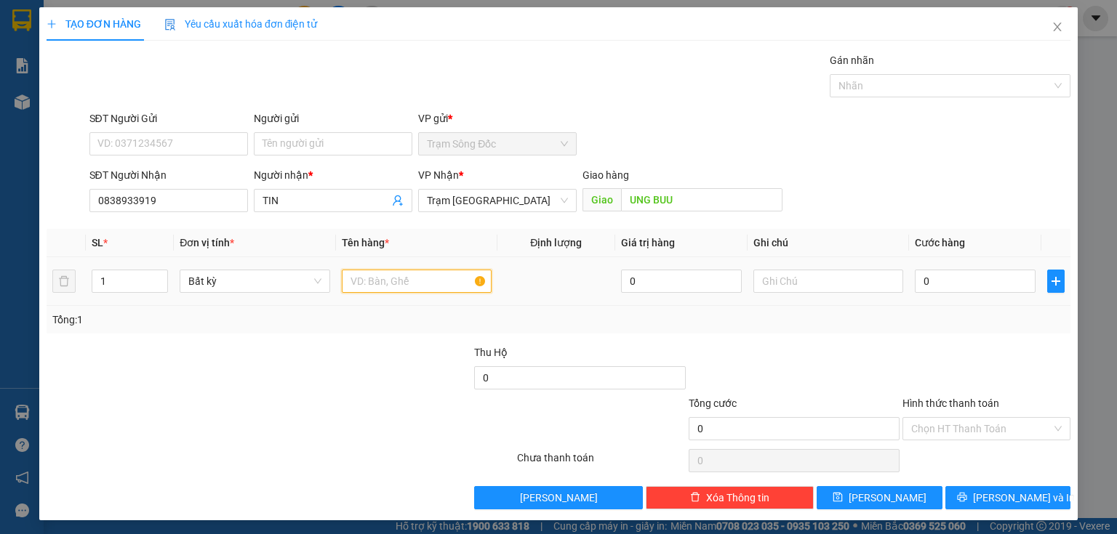
click at [366, 288] on input "text" at bounding box center [417, 281] width 150 height 23
type input "1TH"
click at [946, 284] on input "0" at bounding box center [975, 281] width 121 height 23
type input "5"
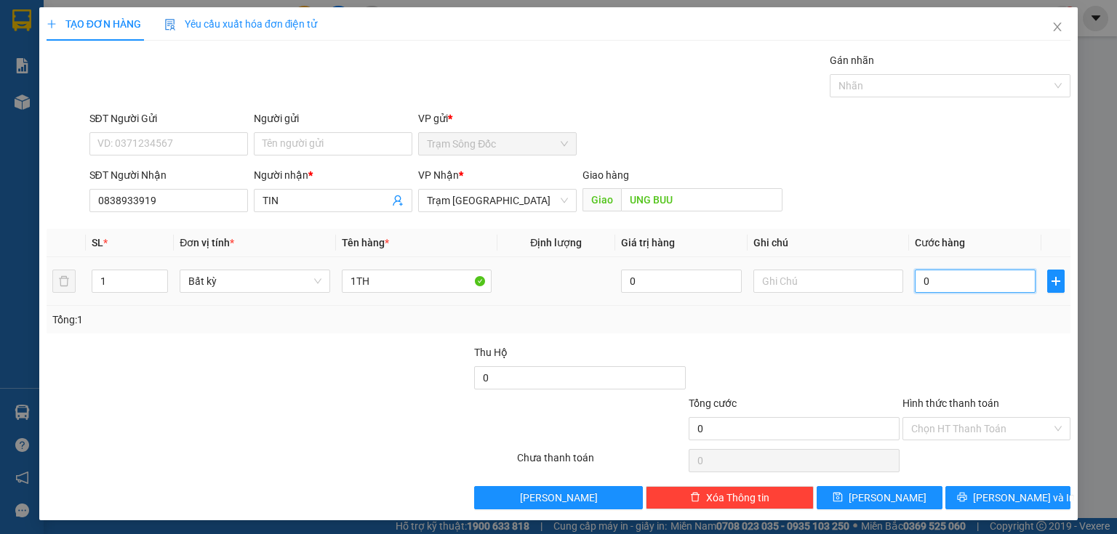
type input "5"
type input "50"
type input "50.000"
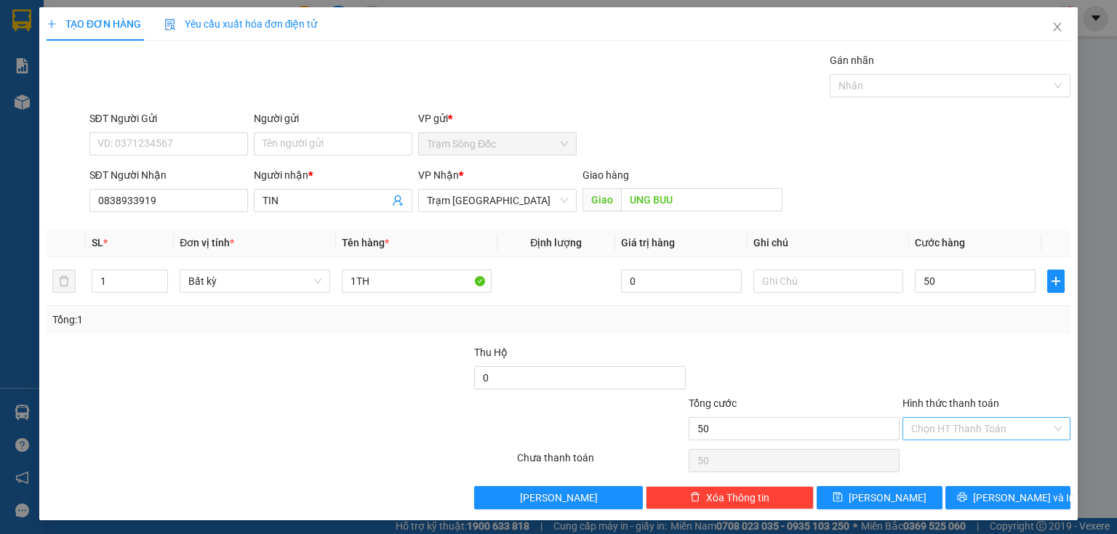
type input "50.000"
click at [950, 424] on input "Hình thức thanh toán" at bounding box center [981, 429] width 140 height 22
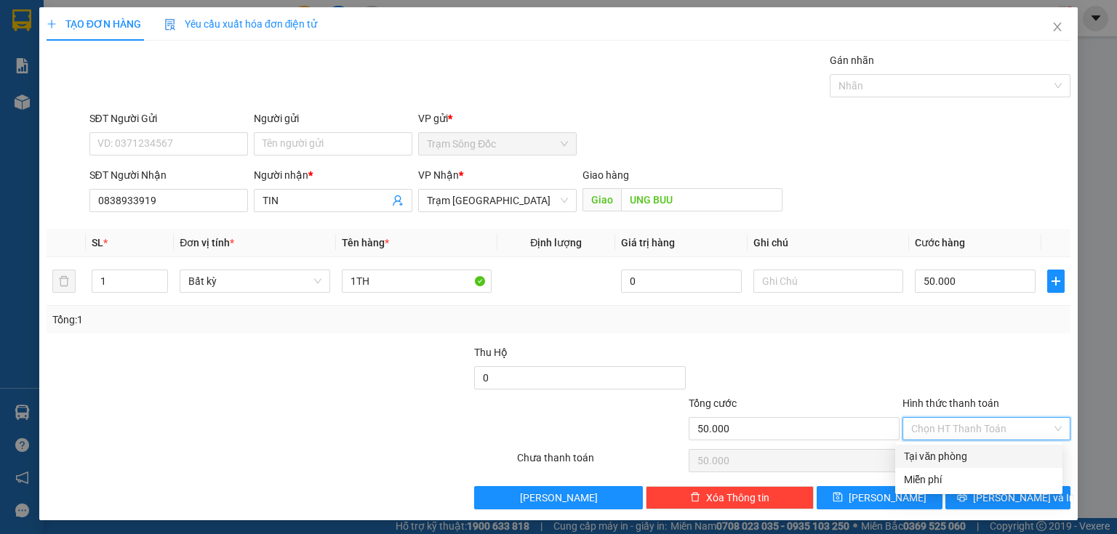
click at [941, 457] on div "Tại văn phòng" at bounding box center [979, 457] width 150 height 16
type input "0"
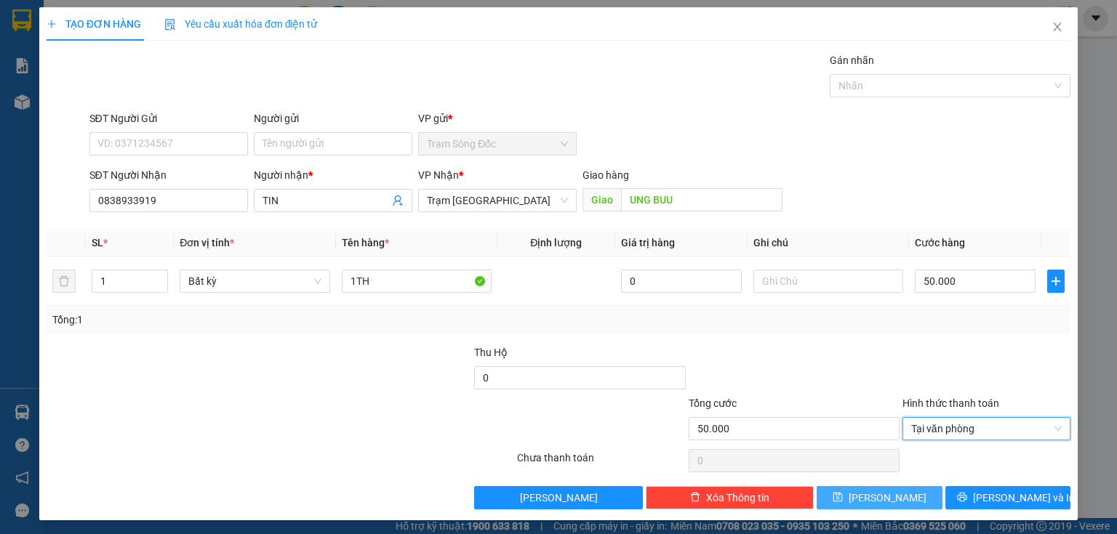
click at [912, 489] on button "[PERSON_NAME]" at bounding box center [879, 497] width 126 height 23
type input "0"
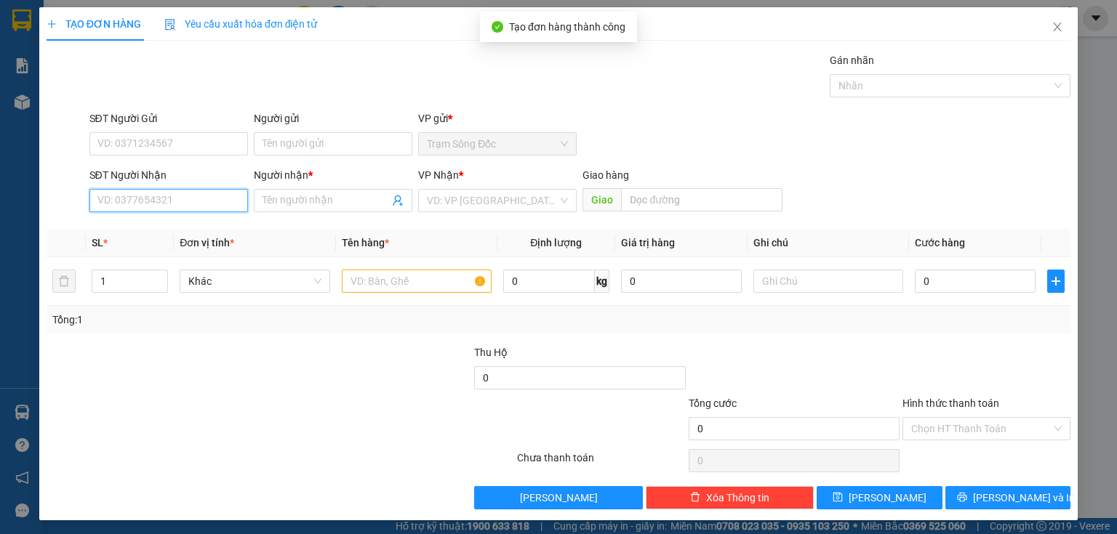
click at [232, 206] on input "SĐT Người Nhận" at bounding box center [168, 200] width 158 height 23
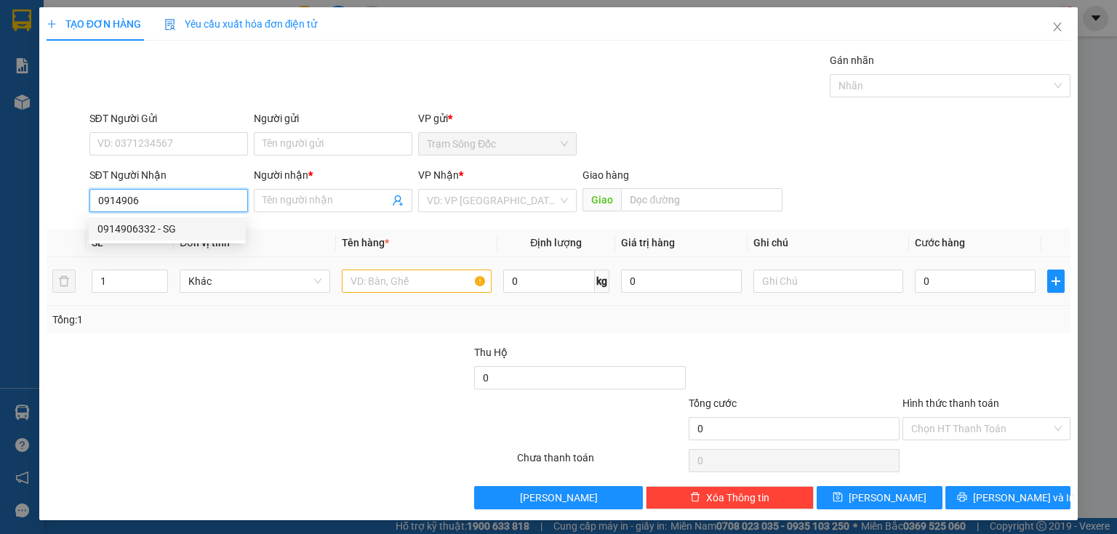
drag, startPoint x: 201, startPoint y: 226, endPoint x: 234, endPoint y: 259, distance: 46.3
click at [201, 226] on div "0914906332 - SG" at bounding box center [167, 229] width 140 height 16
type input "0914906332"
type input "SG"
type input "AN SUONG"
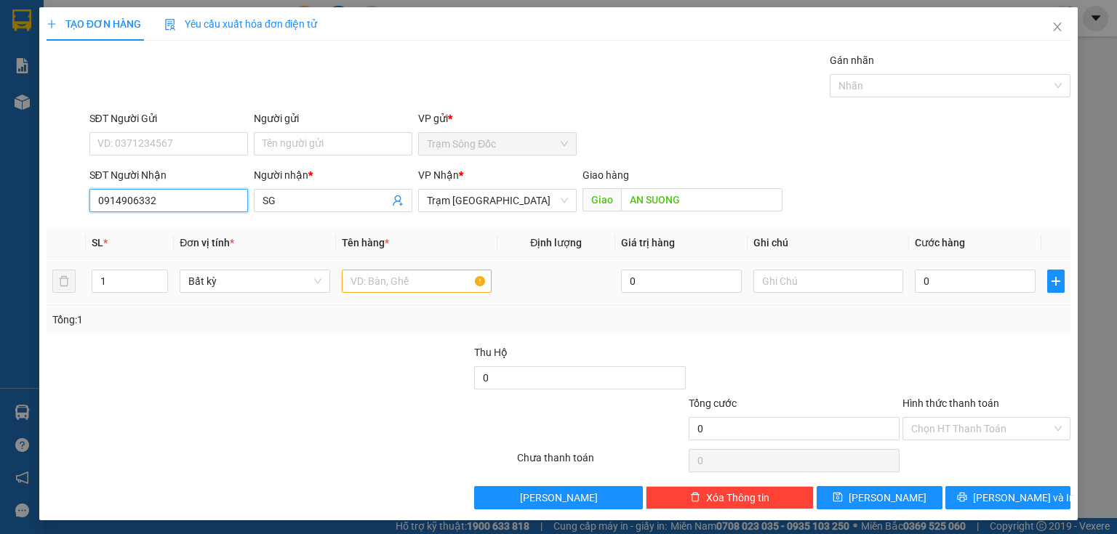
type input "0914906332"
click at [354, 281] on input "text" at bounding box center [417, 281] width 150 height 23
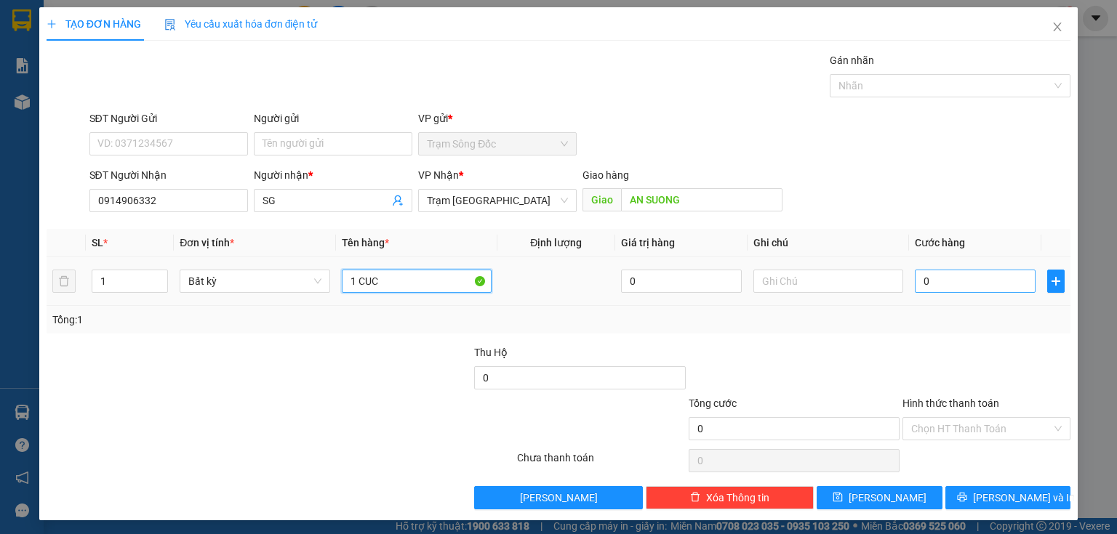
type input "1 CUC"
click at [930, 284] on input "0" at bounding box center [975, 281] width 121 height 23
type input "5"
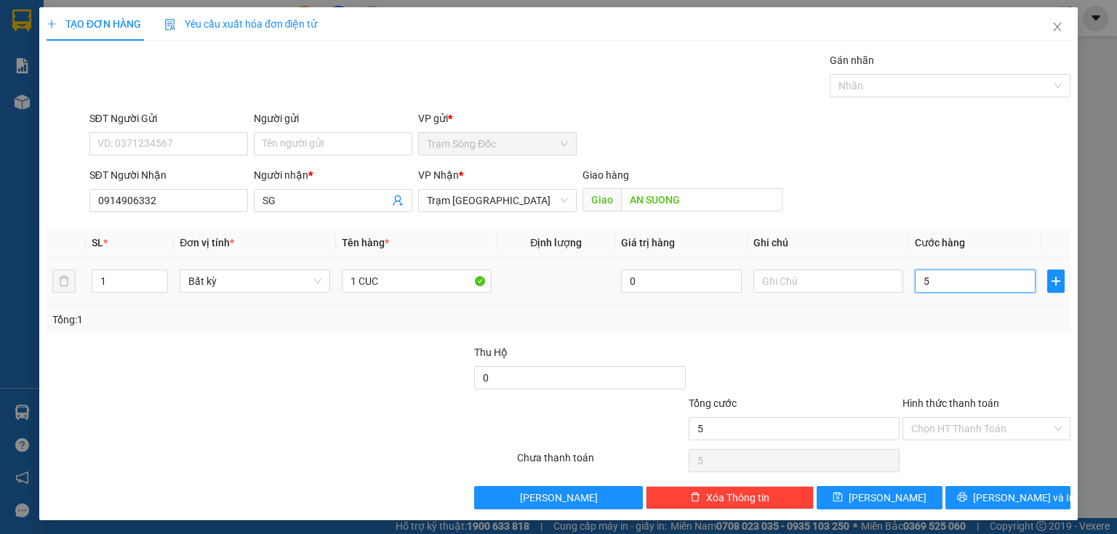
type input "50"
type input "50.000"
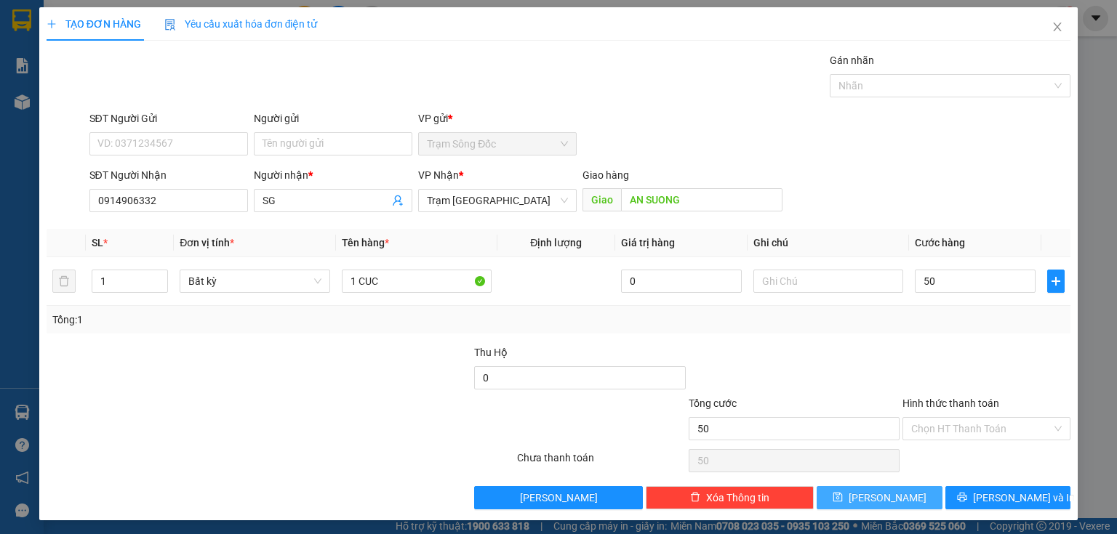
type input "50.000"
click at [855, 499] on button "[PERSON_NAME]" at bounding box center [879, 497] width 126 height 23
type input "0"
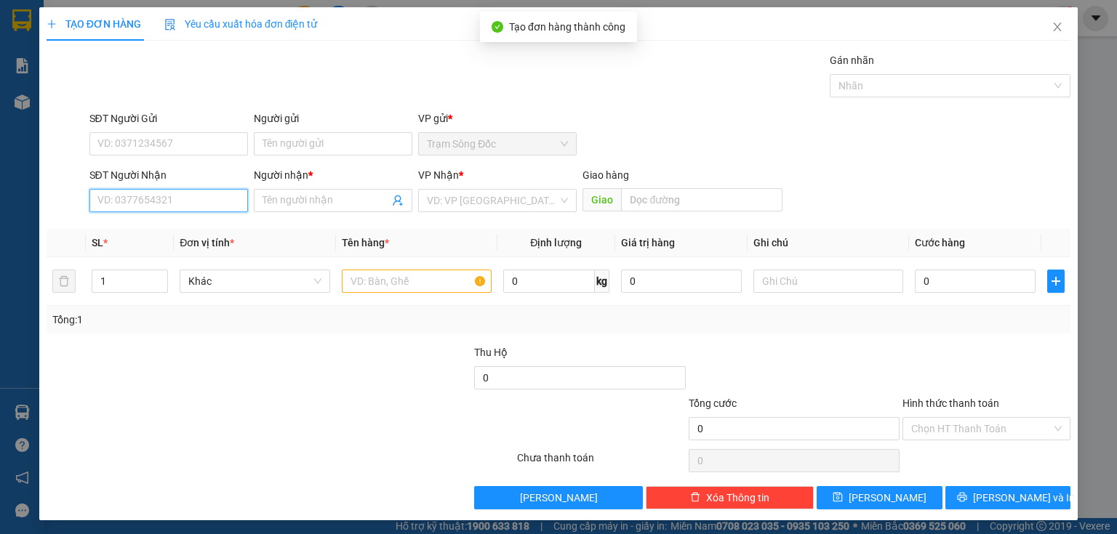
click at [225, 195] on input "SĐT Người Nhận" at bounding box center [168, 200] width 158 height 23
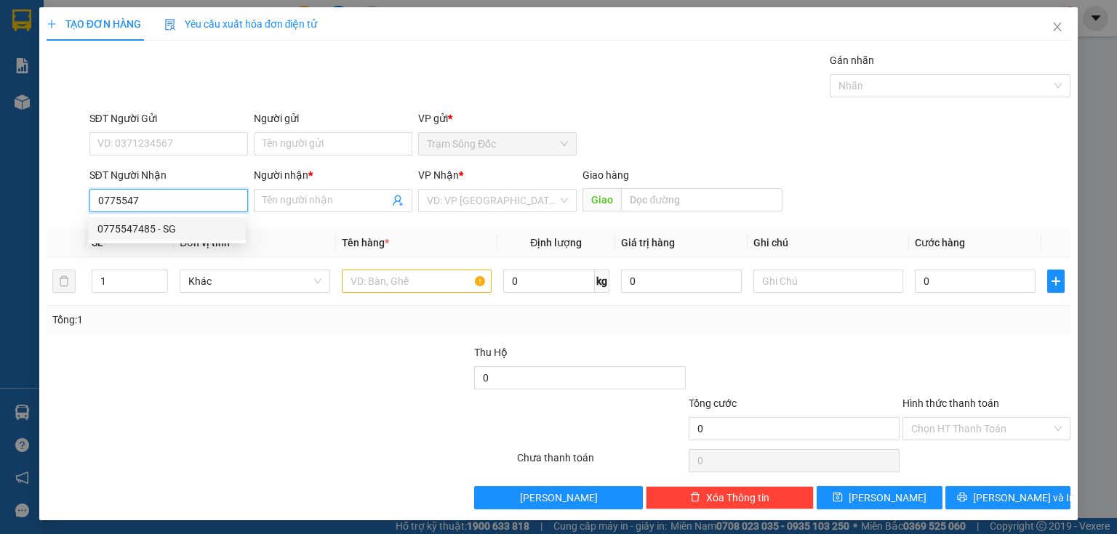
click at [201, 233] on div "0775547485 - SG" at bounding box center [167, 229] width 140 height 16
type input "0775547485"
type input "SG"
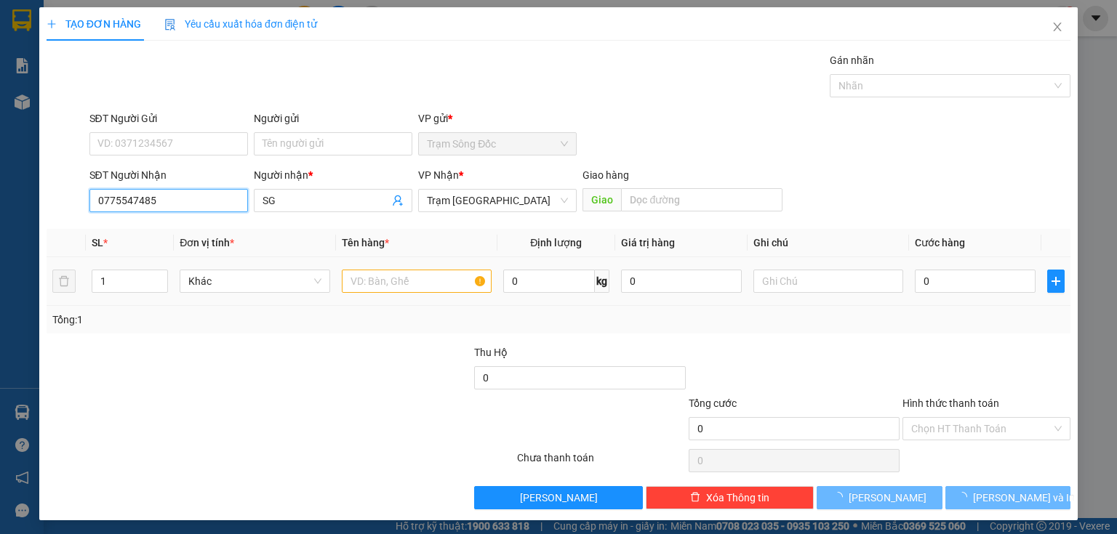
type input "0775547485"
click at [375, 288] on input "text" at bounding box center [417, 281] width 150 height 23
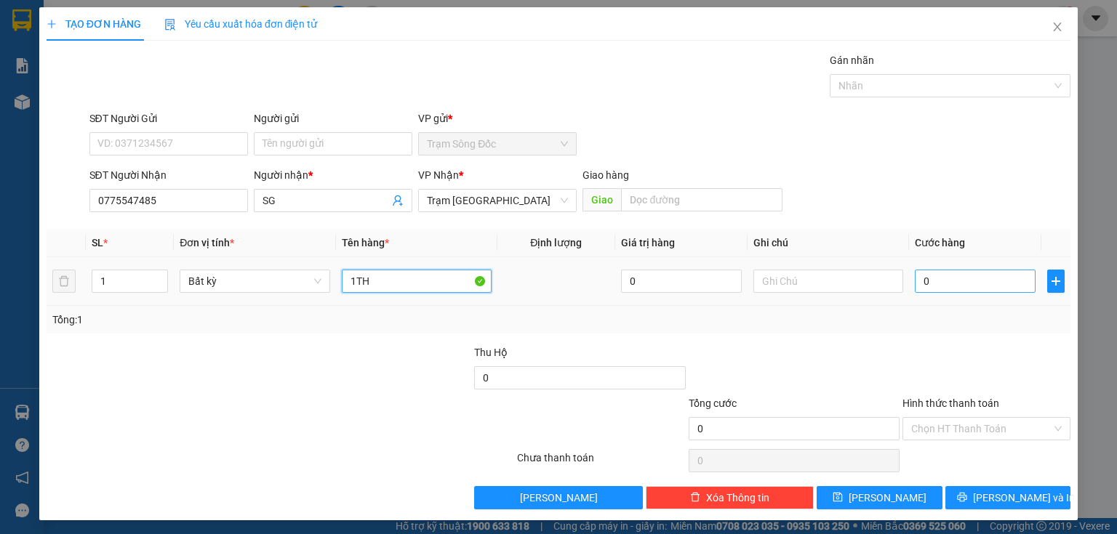
type input "1TH"
click at [942, 272] on input "0" at bounding box center [975, 281] width 121 height 23
type input "5"
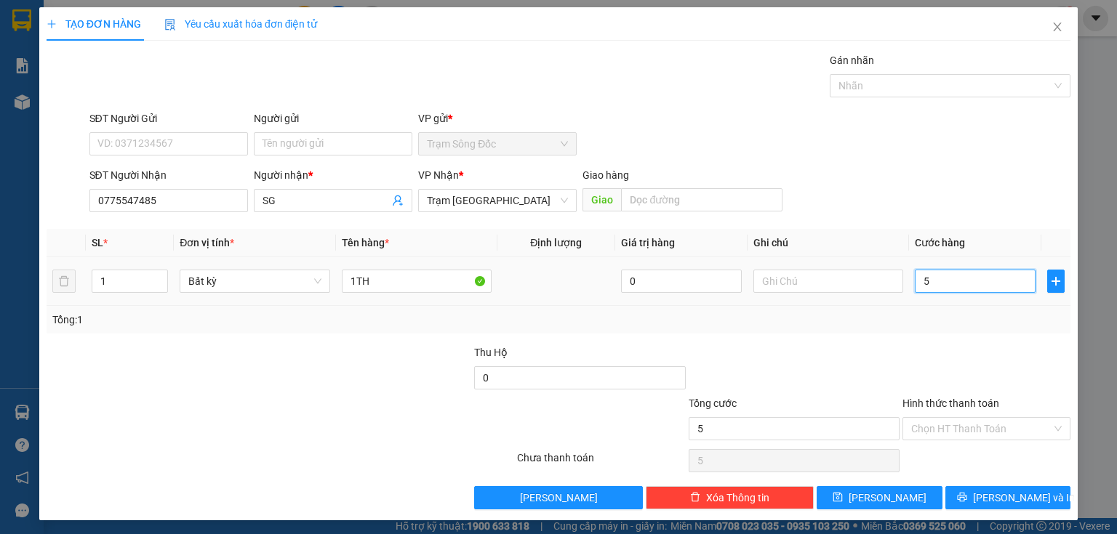
type input "50"
type input "50.000"
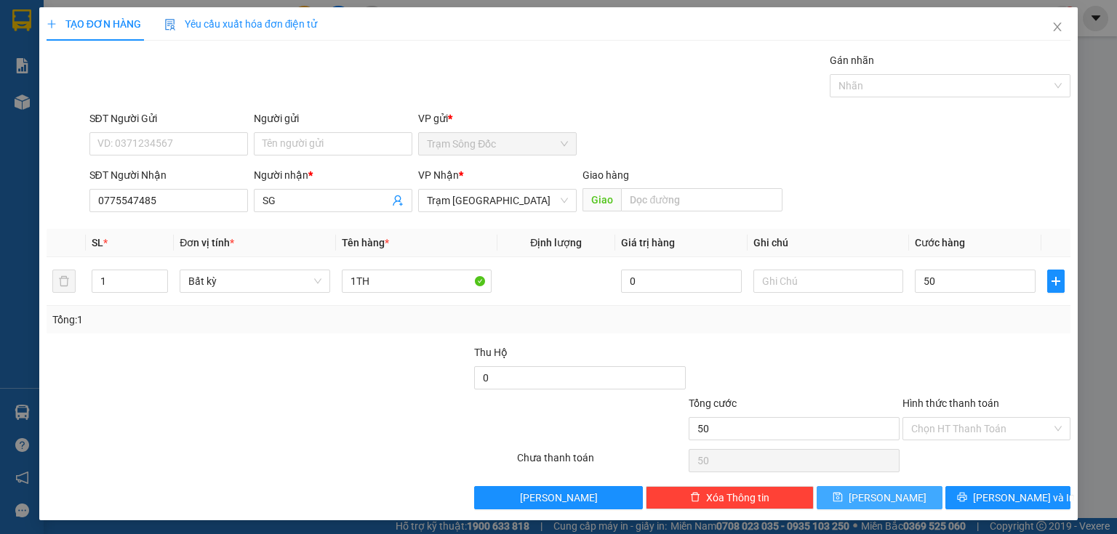
type input "50.000"
click at [891, 496] on button "[PERSON_NAME]" at bounding box center [879, 497] width 126 height 23
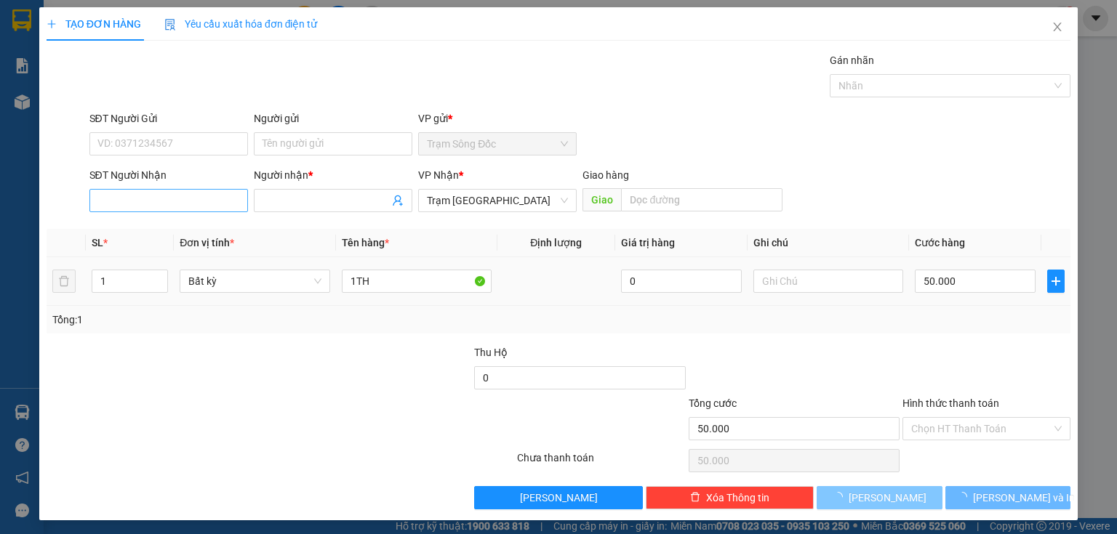
type input "0"
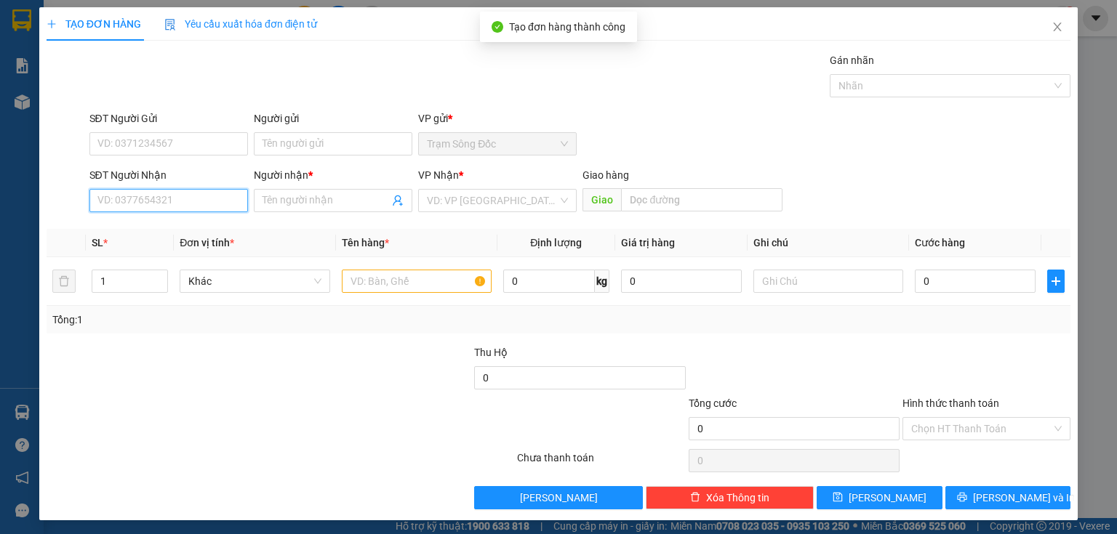
click at [233, 201] on input "SĐT Người Nhận" at bounding box center [168, 200] width 158 height 23
type input "0787832552"
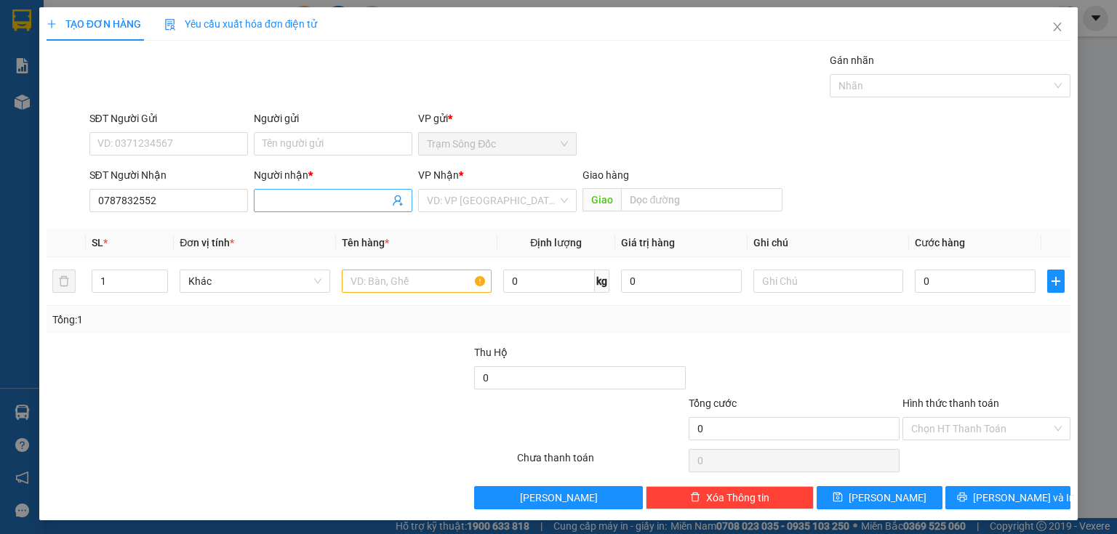
click at [277, 201] on input "Người nhận *" at bounding box center [325, 201] width 127 height 16
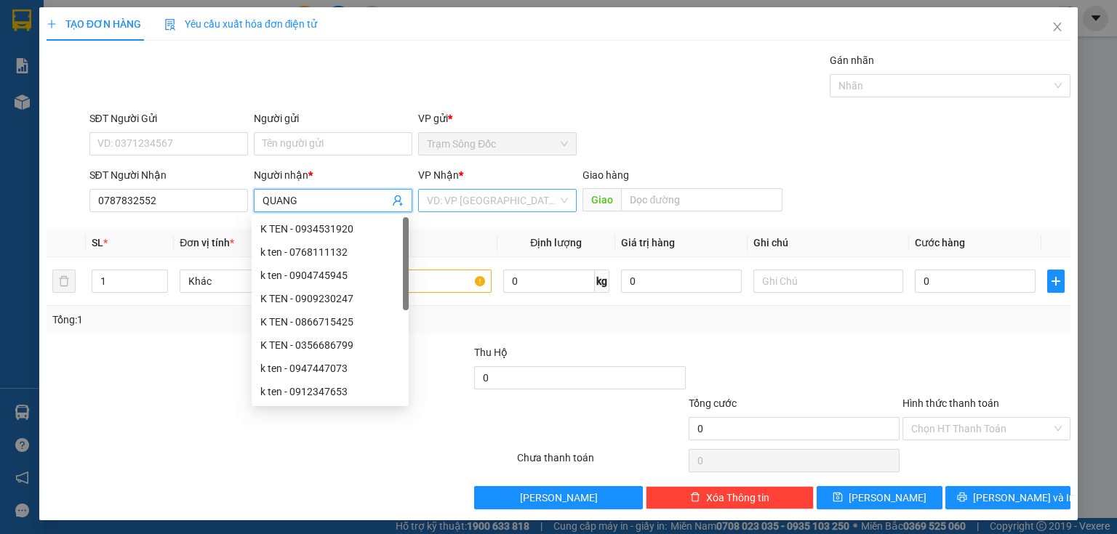
type input "QUANG"
click at [442, 204] on input "search" at bounding box center [492, 201] width 131 height 22
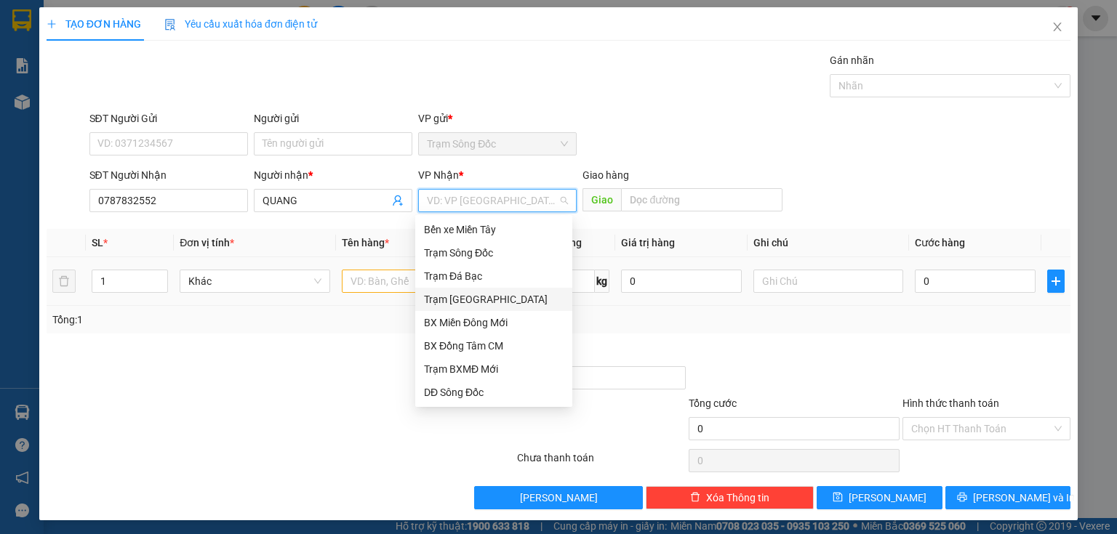
click at [464, 300] on div "Trạm [GEOGRAPHIC_DATA]" at bounding box center [494, 300] width 140 height 16
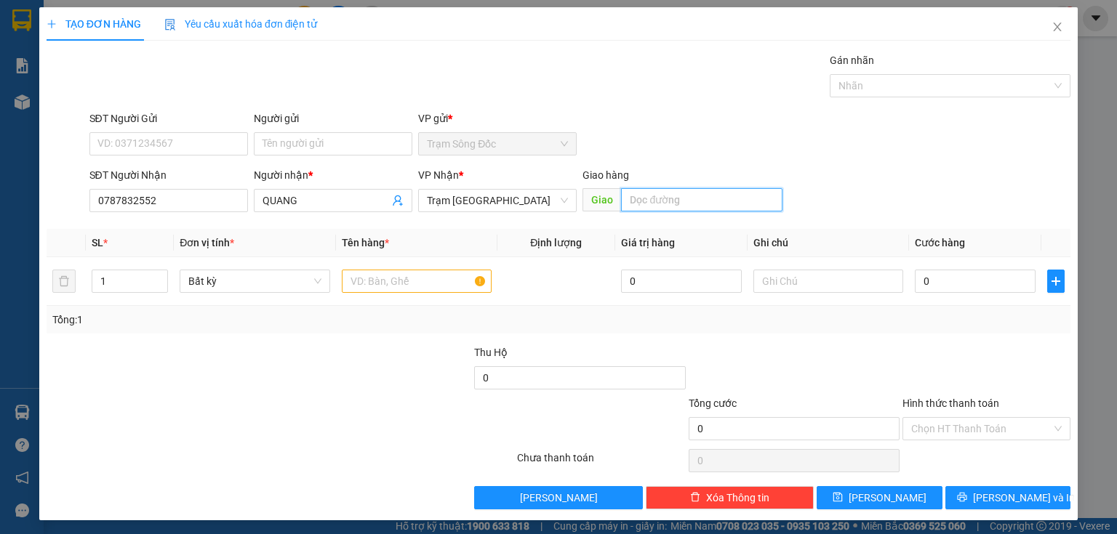
click at [652, 202] on input "text" at bounding box center [701, 199] width 161 height 23
type input "HUONG LO 2"
click at [385, 284] on input "text" at bounding box center [417, 281] width 150 height 23
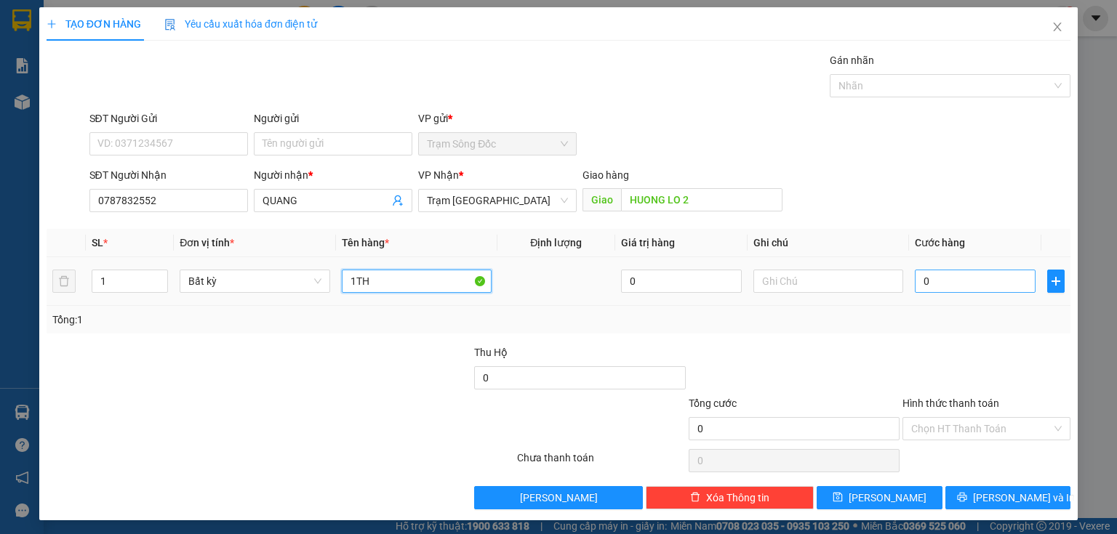
type input "1TH"
click at [928, 281] on input "0" at bounding box center [975, 281] width 121 height 23
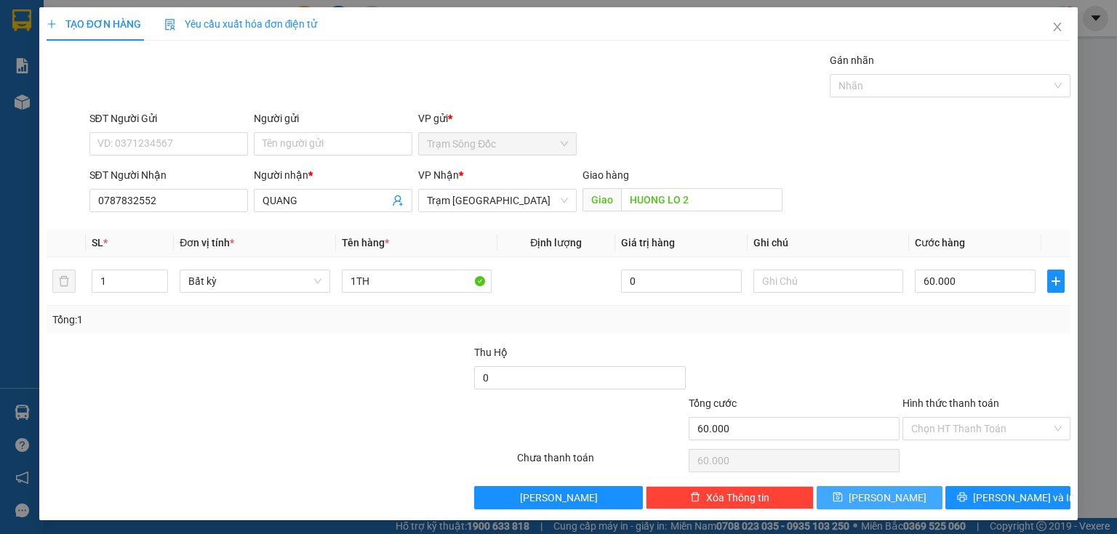
drag, startPoint x: 886, startPoint y: 495, endPoint x: 841, endPoint y: 486, distance: 45.3
click at [885, 495] on span "[PERSON_NAME]" at bounding box center [887, 498] width 78 height 16
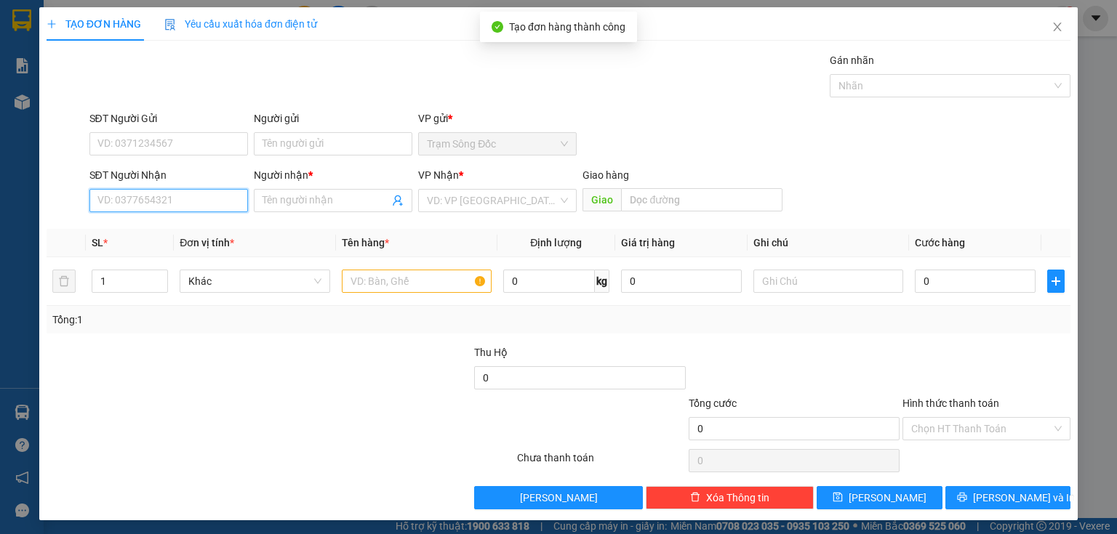
click at [222, 200] on input "SĐT Người Nhận" at bounding box center [168, 200] width 158 height 23
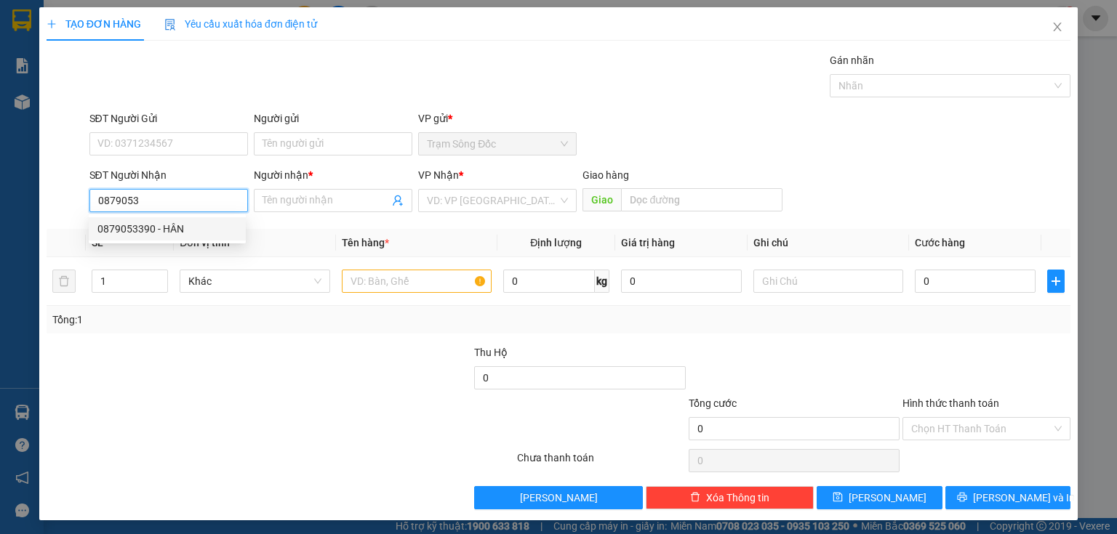
click at [174, 229] on div "0879053390 - HÂN" at bounding box center [167, 229] width 140 height 16
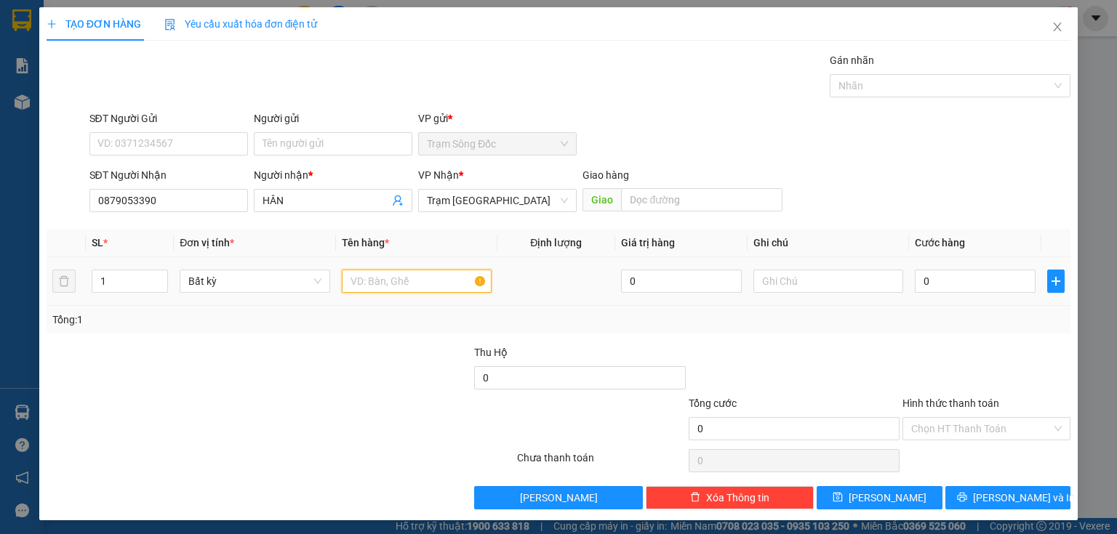
click at [358, 282] on input "text" at bounding box center [417, 281] width 150 height 23
click at [922, 281] on input "0" at bounding box center [975, 281] width 121 height 23
click at [916, 437] on input "Hình thức thanh toán" at bounding box center [981, 429] width 140 height 22
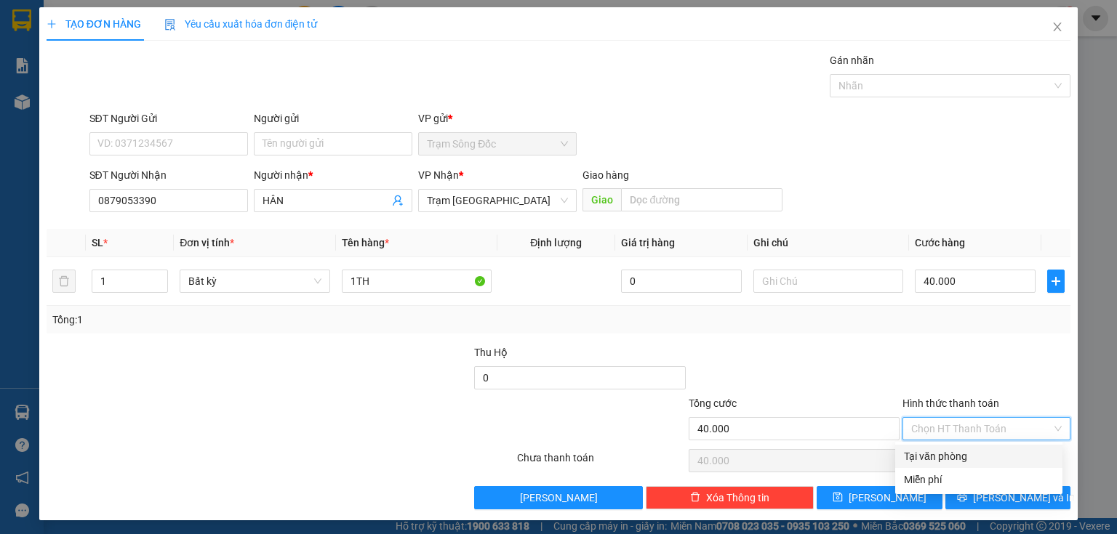
click at [905, 456] on div "Tại văn phòng" at bounding box center [979, 457] width 150 height 16
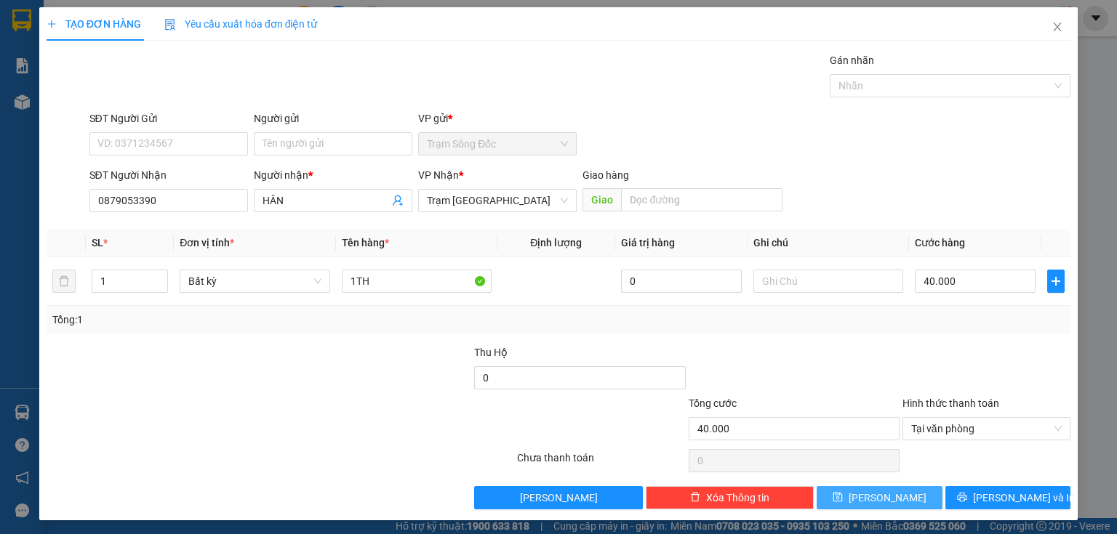
click at [884, 495] on span "[PERSON_NAME]" at bounding box center [887, 498] width 78 height 16
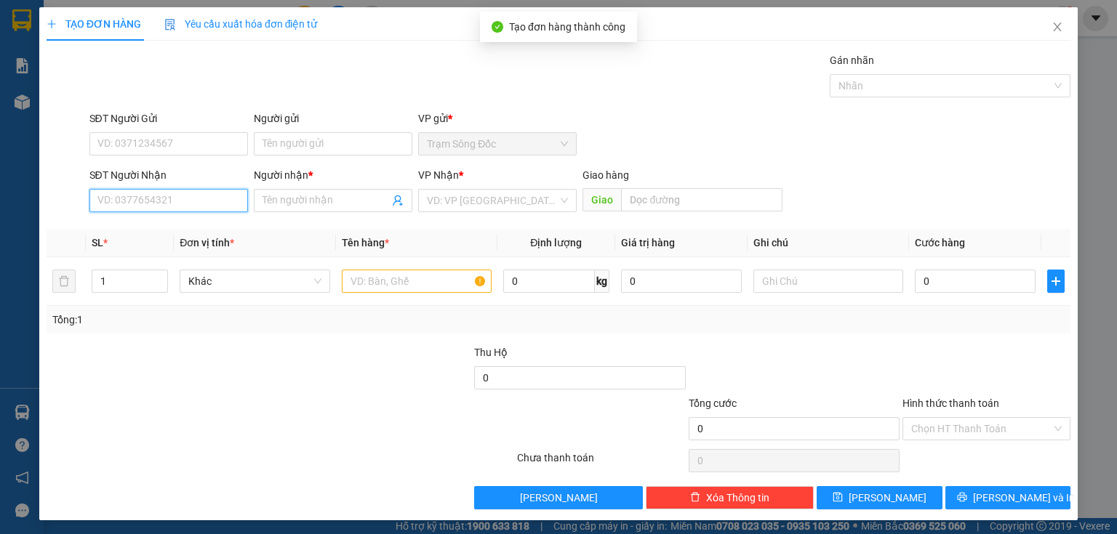
click at [216, 206] on input "SĐT Người Nhận" at bounding box center [168, 200] width 158 height 23
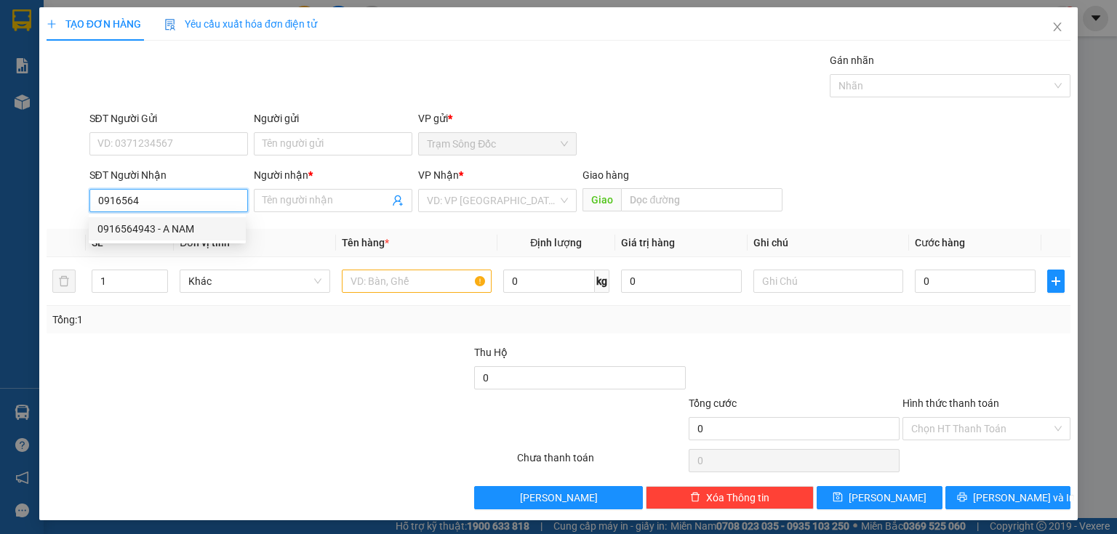
click at [180, 227] on div "0916564943 - A NAM" at bounding box center [167, 229] width 140 height 16
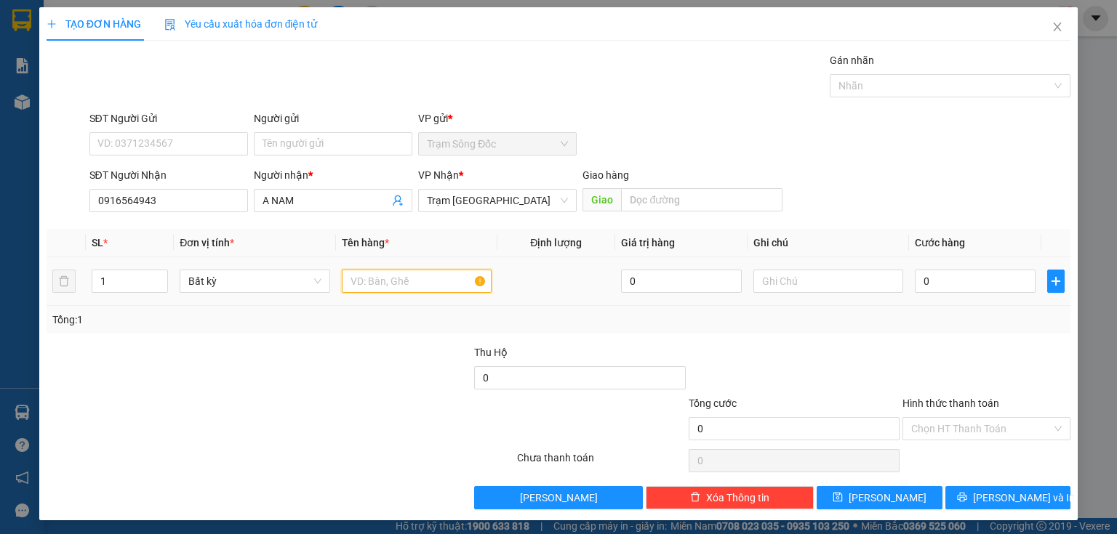
click at [358, 281] on input "text" at bounding box center [417, 281] width 150 height 23
click at [924, 282] on input "0" at bounding box center [975, 281] width 121 height 23
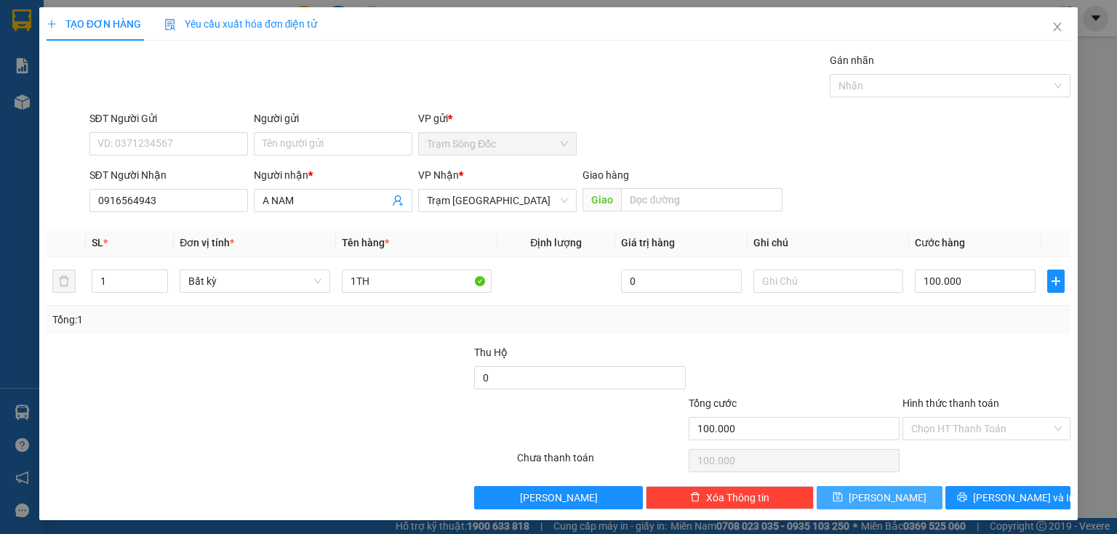
click at [855, 486] on button "[PERSON_NAME]" at bounding box center [879, 497] width 126 height 23
